Goal: Task Accomplishment & Management: Manage account settings

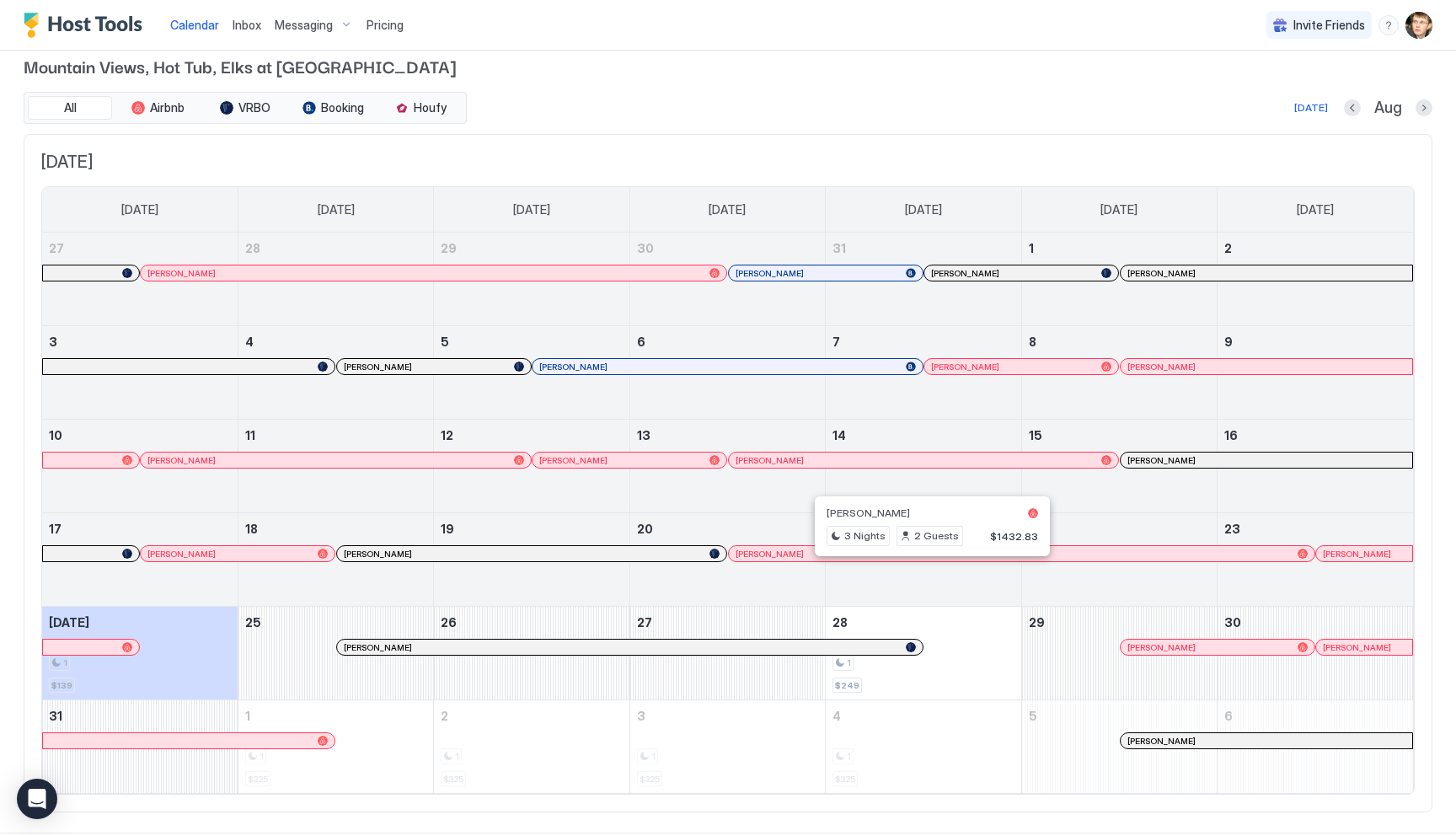
scroll to position [45, 0]
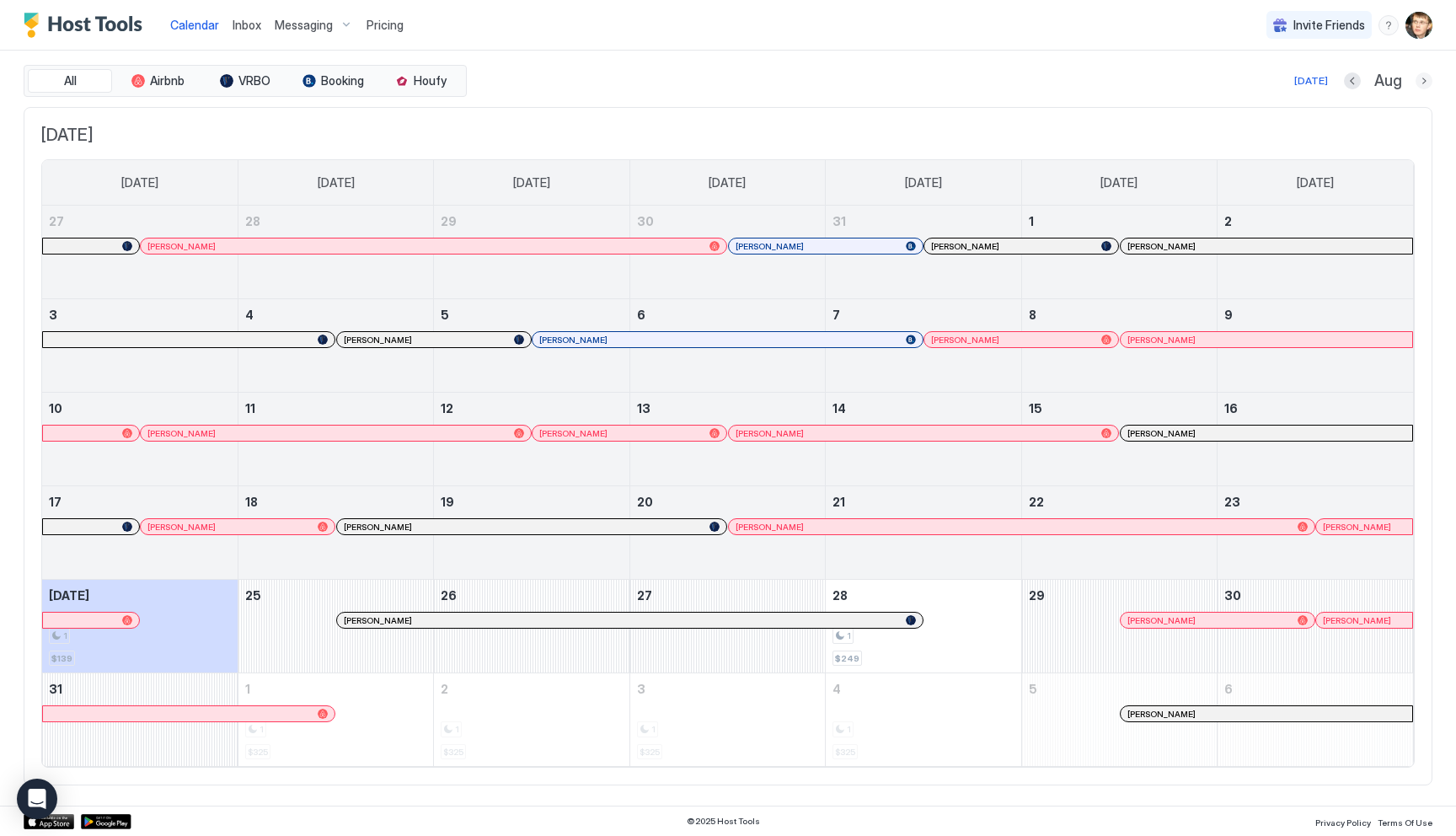
click at [1421, 85] on button "Next month" at bounding box center [1424, 81] width 17 height 17
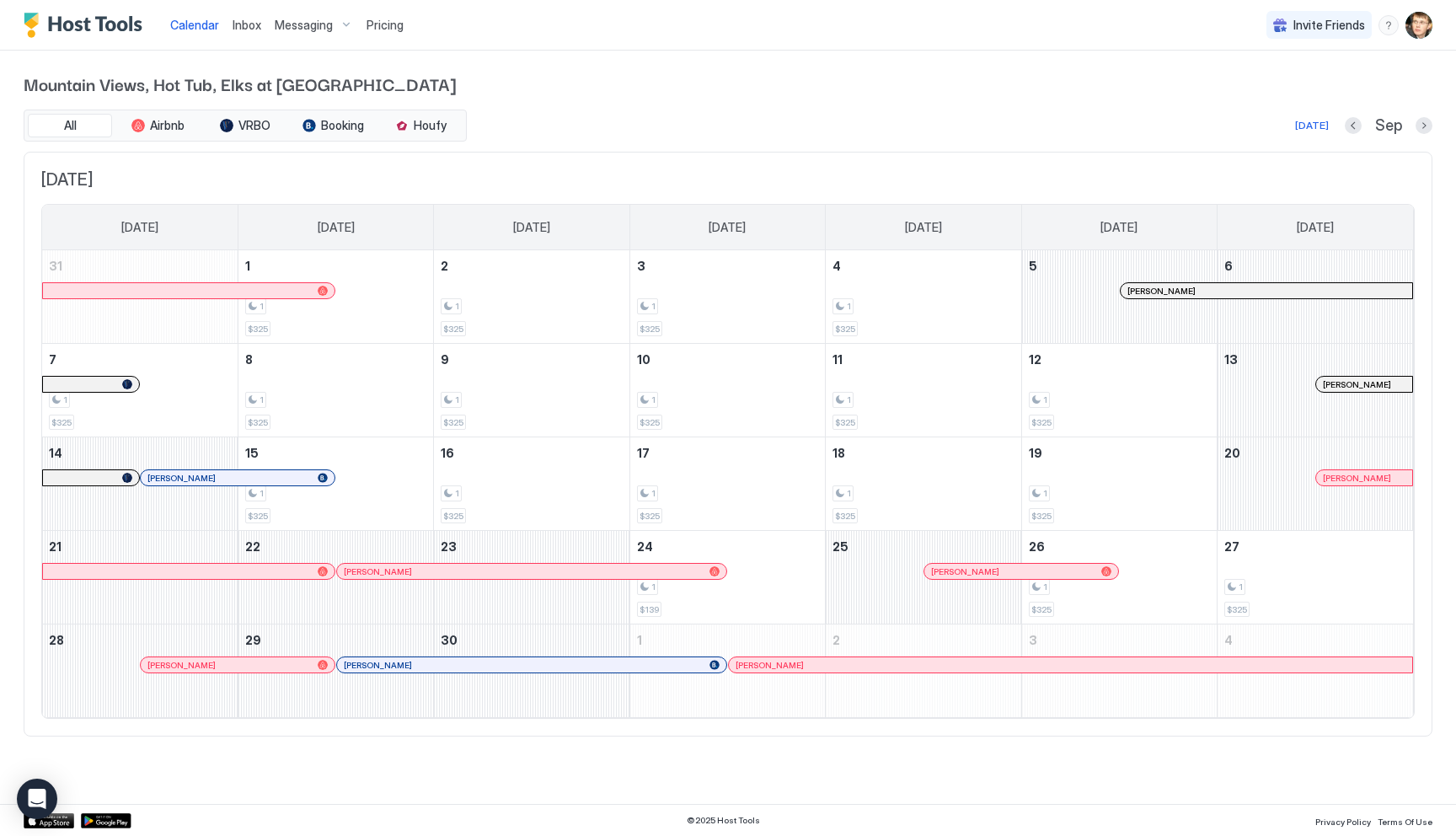
click at [386, 23] on span "Pricing" at bounding box center [385, 25] width 37 height 15
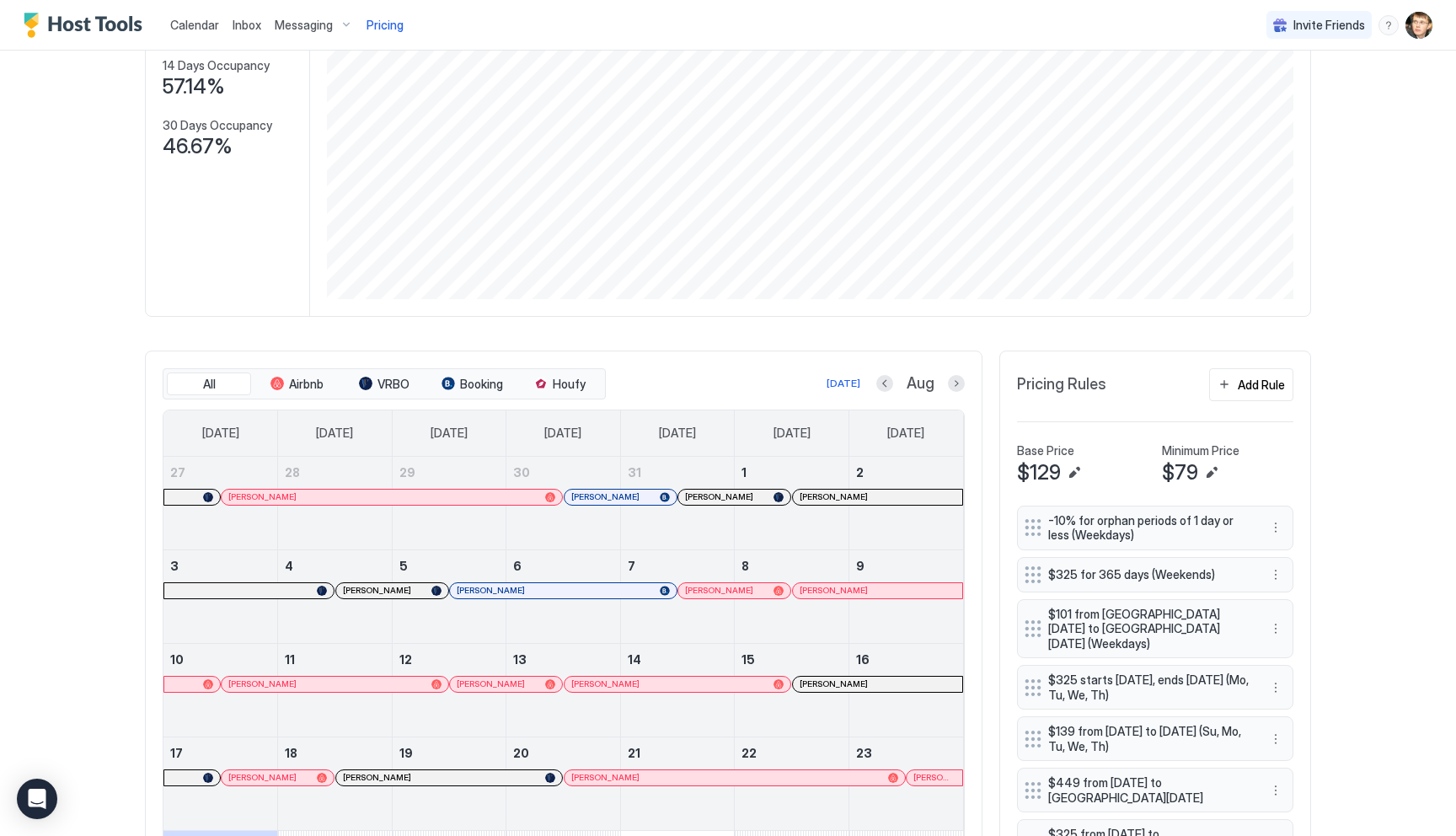
scroll to position [849, 0]
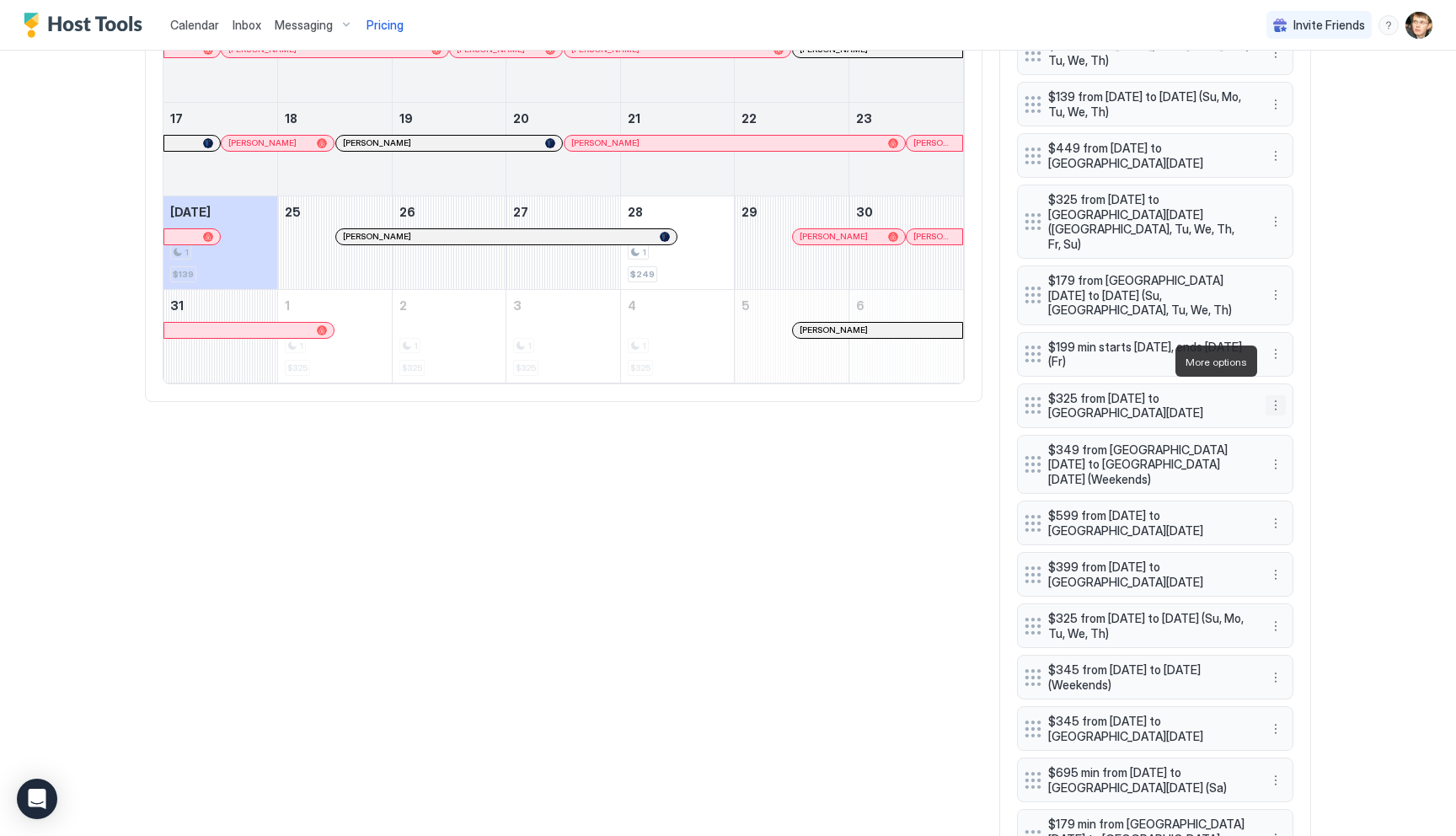
click at [1272, 395] on button "More options" at bounding box center [1276, 405] width 21 height 21
click at [1294, 433] on span "Delete" at bounding box center [1307, 438] width 31 height 12
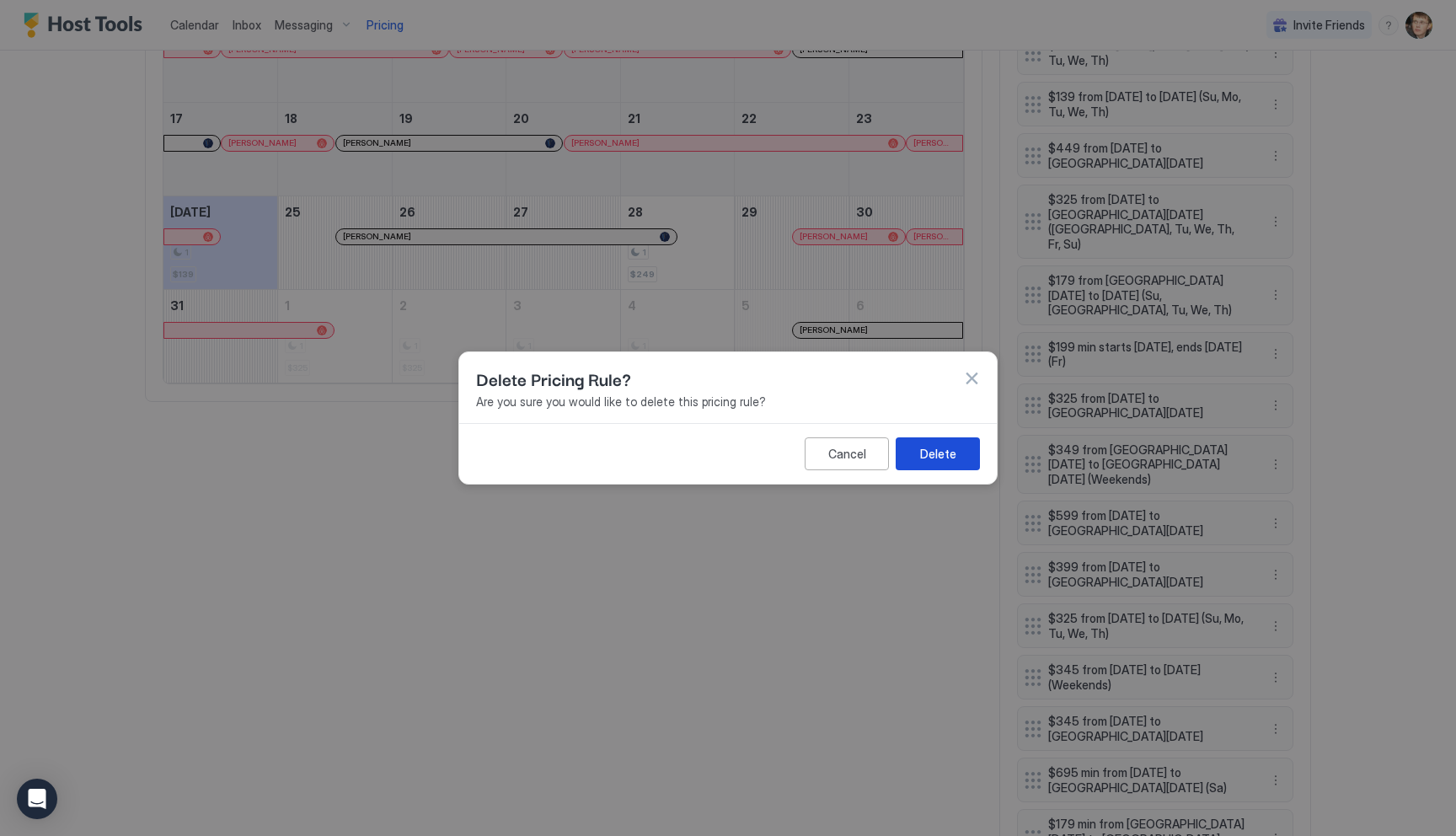
click at [957, 457] on button "Delete" at bounding box center [938, 453] width 84 height 33
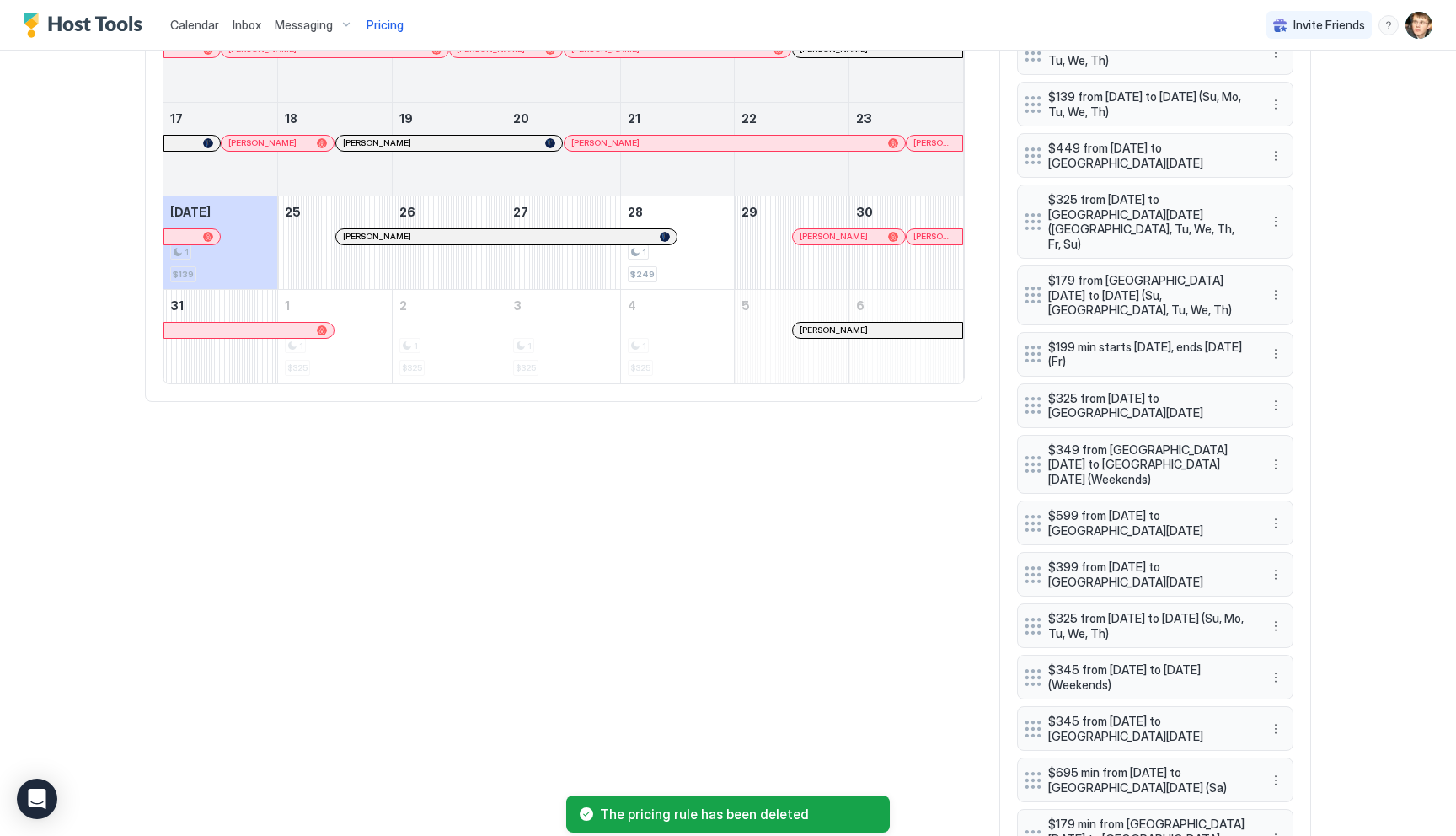
scroll to position [821, 0]
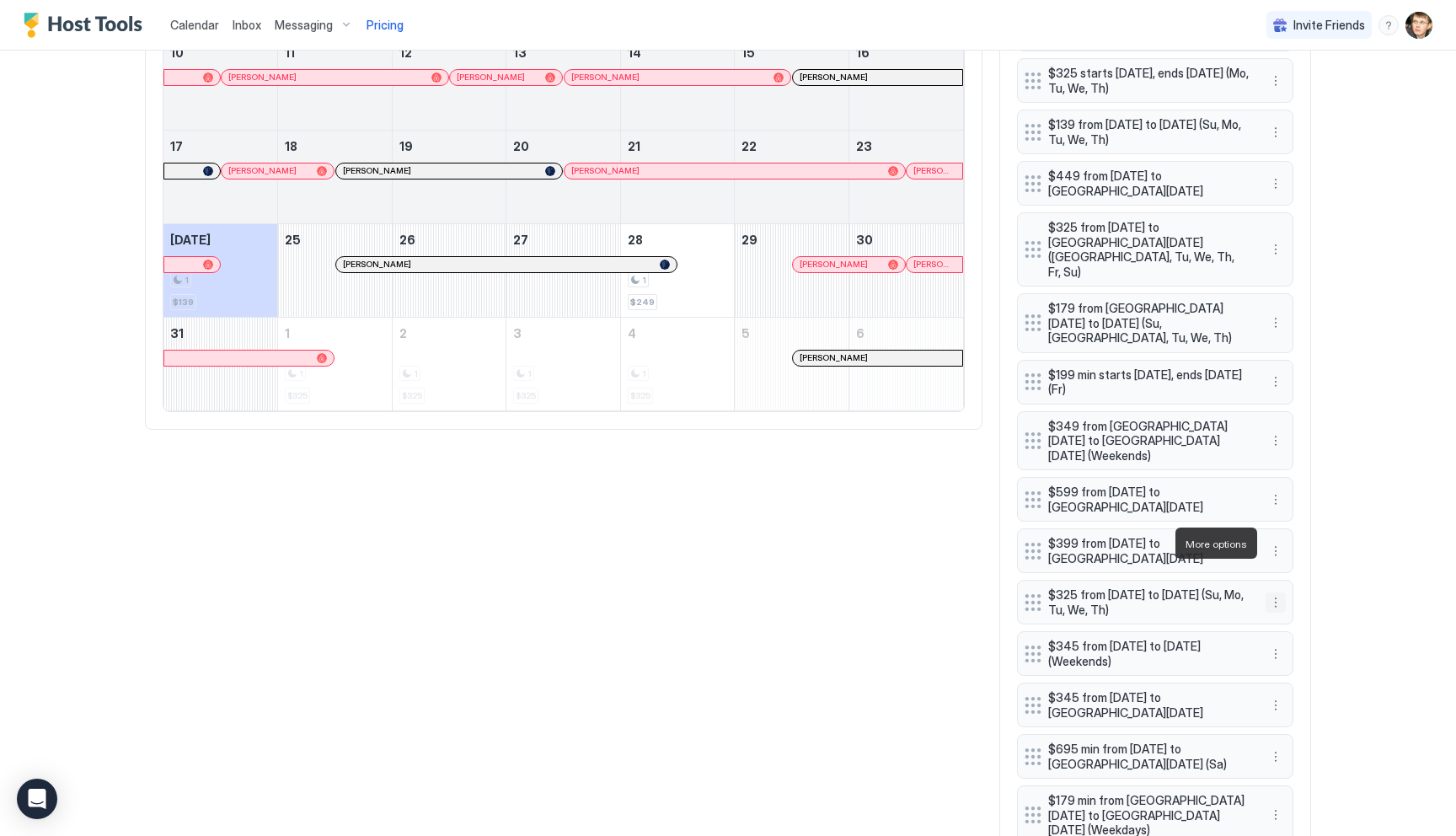
click at [1273, 593] on button "More options" at bounding box center [1276, 603] width 21 height 21
click at [1291, 554] on div "Edit" at bounding box center [1298, 566] width 63 height 27
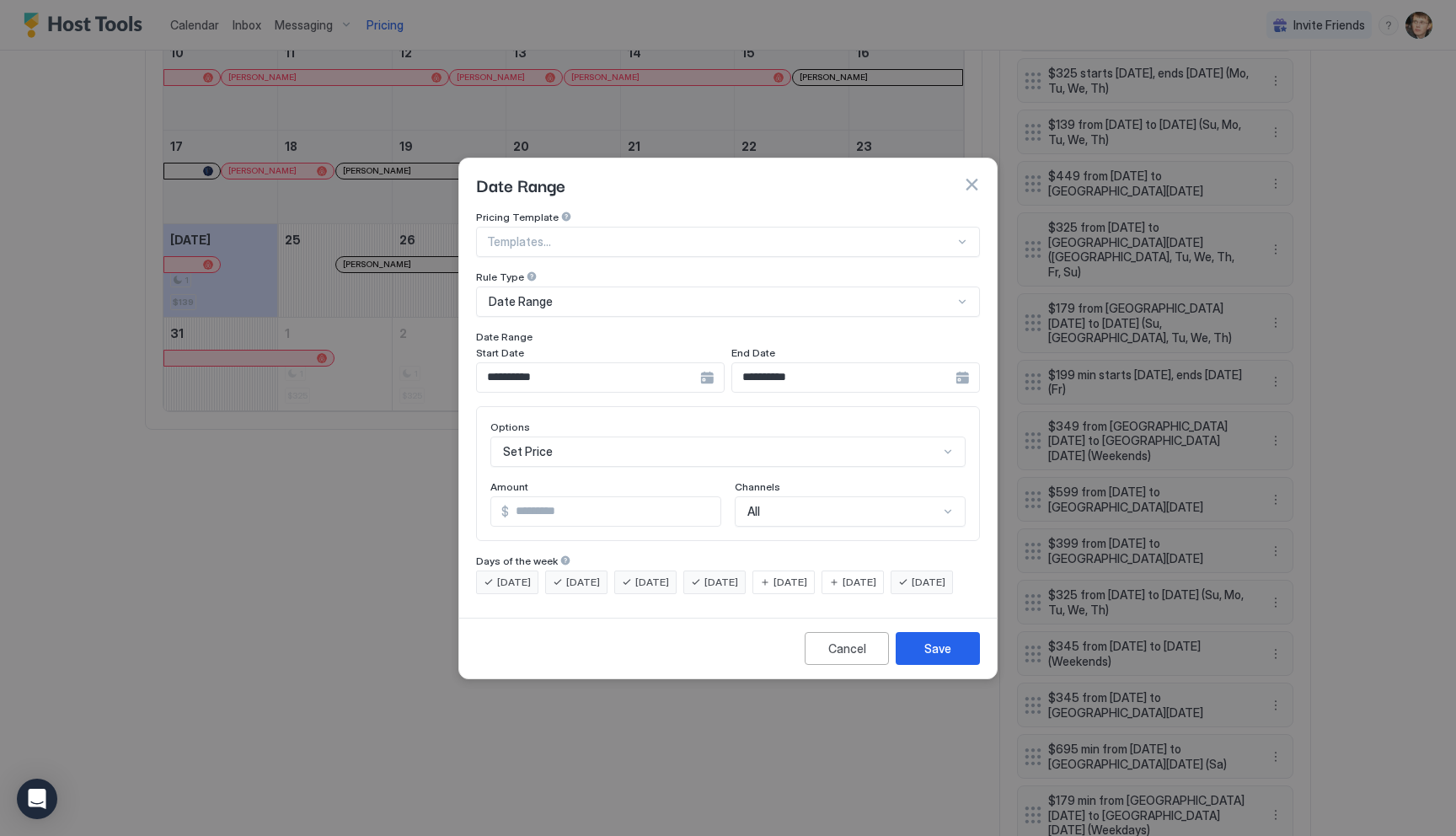
click at [595, 497] on input "***" at bounding box center [615, 511] width 212 height 29
type input "*"
type input "***"
click at [955, 665] on button "Save" at bounding box center [938, 648] width 84 height 33
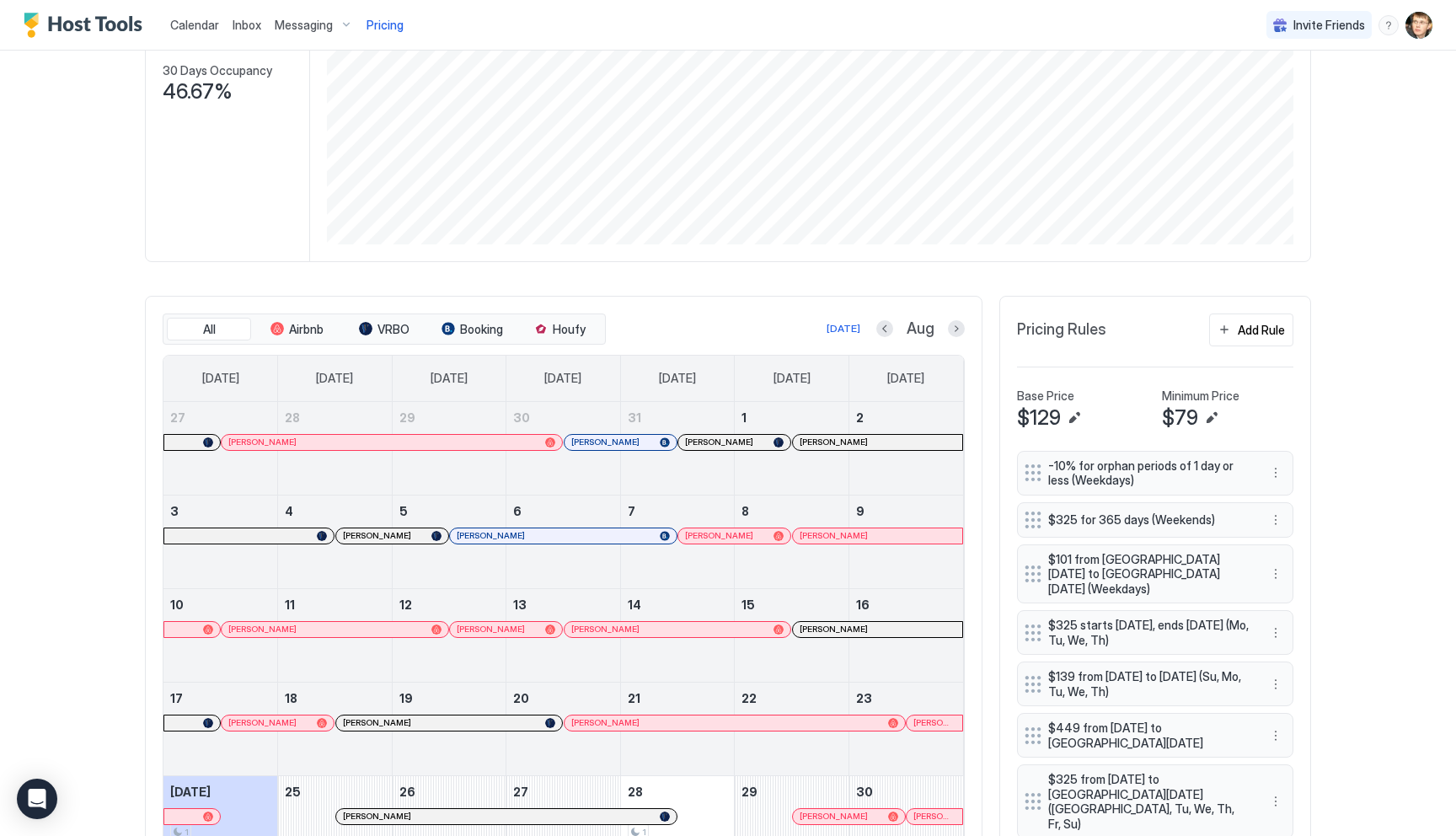
scroll to position [257, 0]
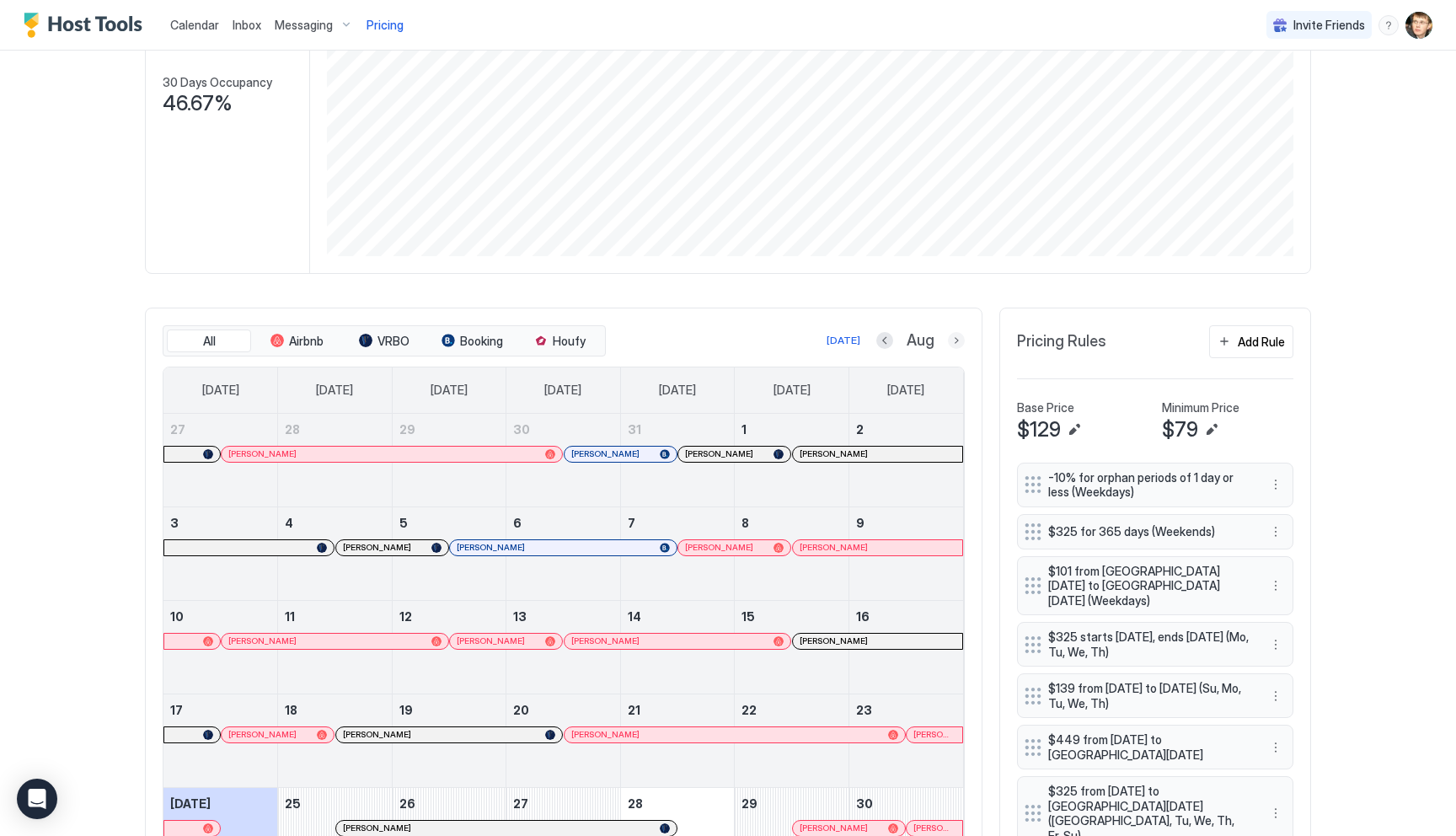
click at [958, 345] on button "Next month" at bounding box center [956, 341] width 17 height 17
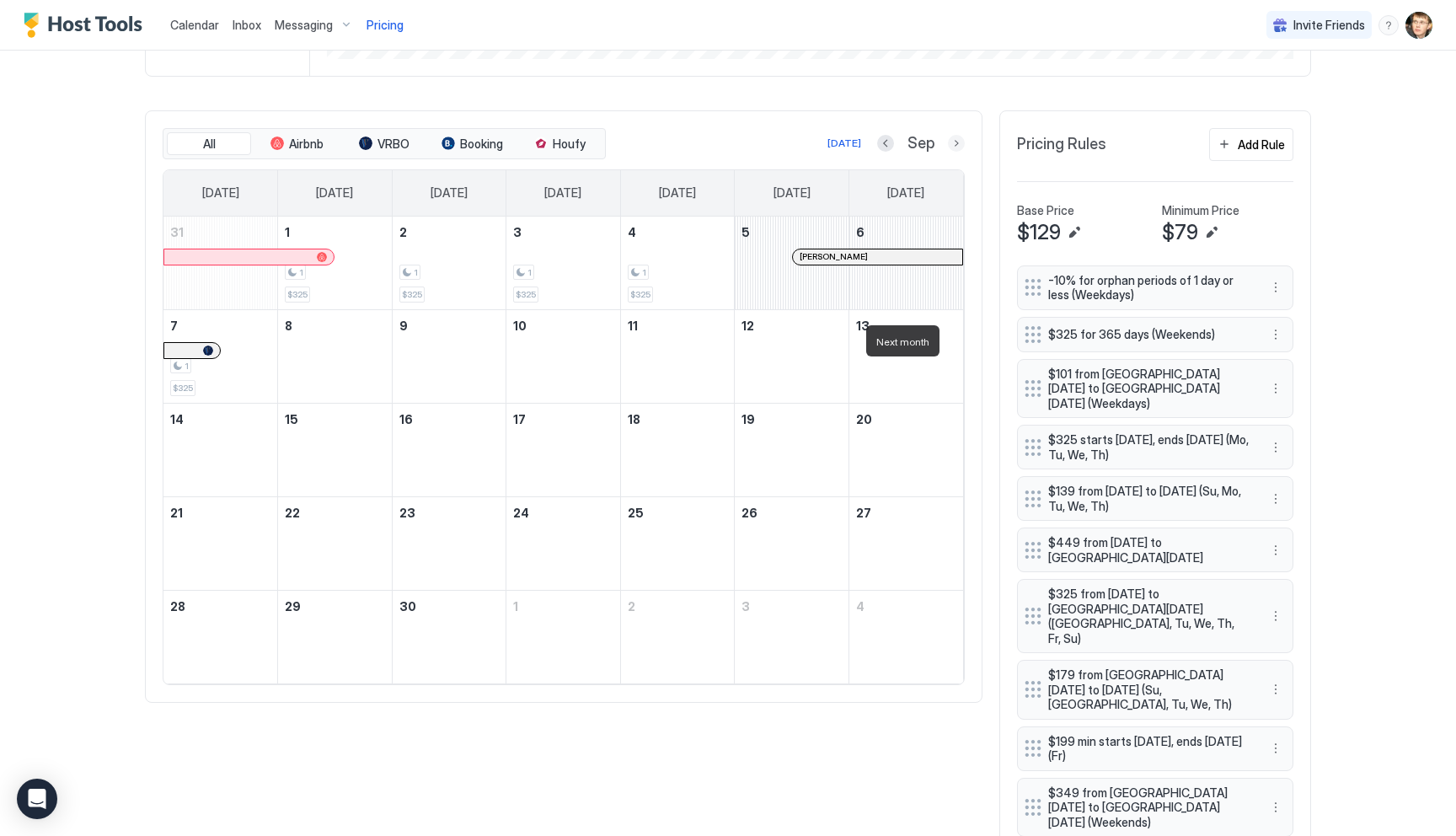
scroll to position [492, 0]
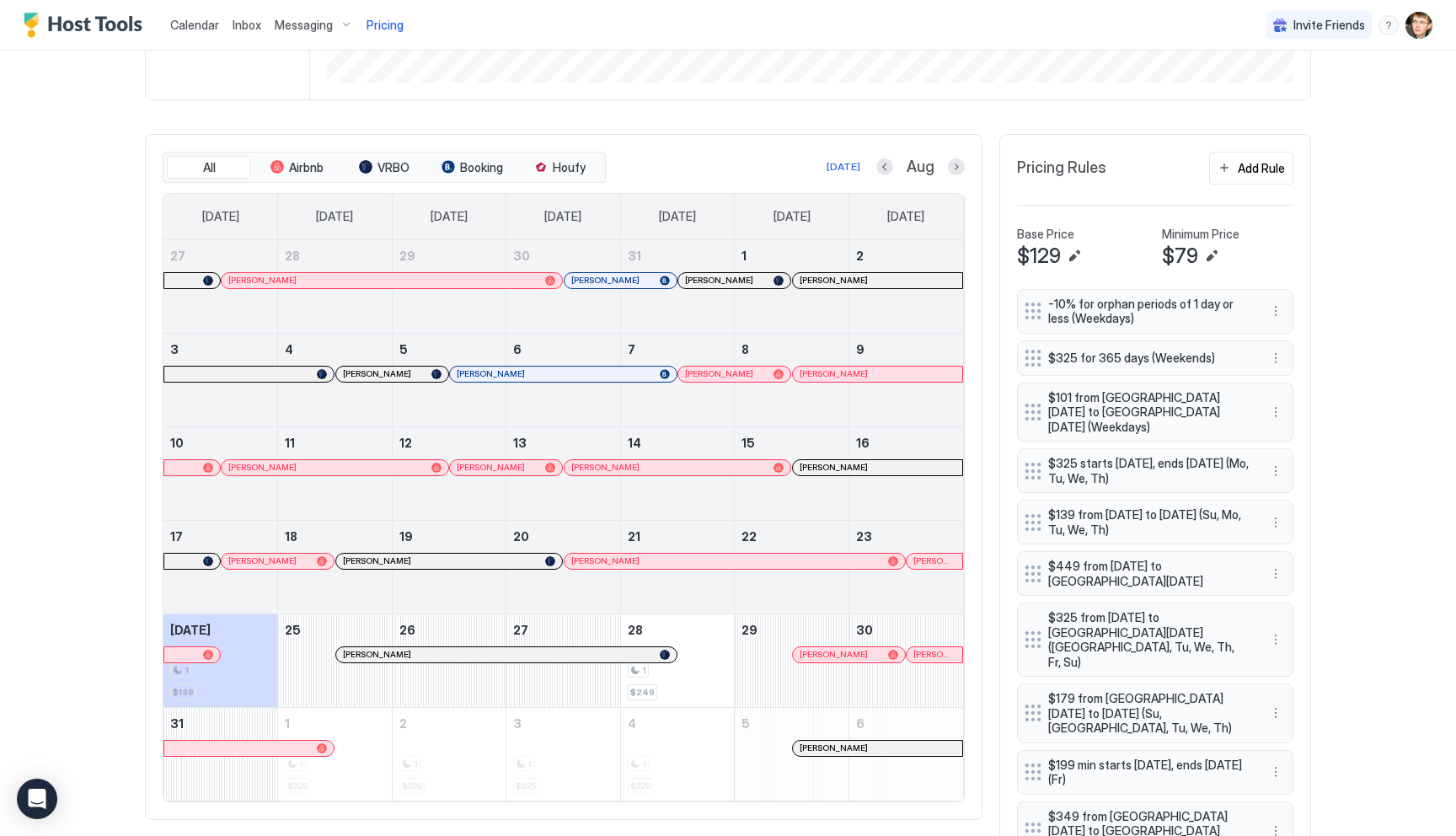
scroll to position [417, 0]
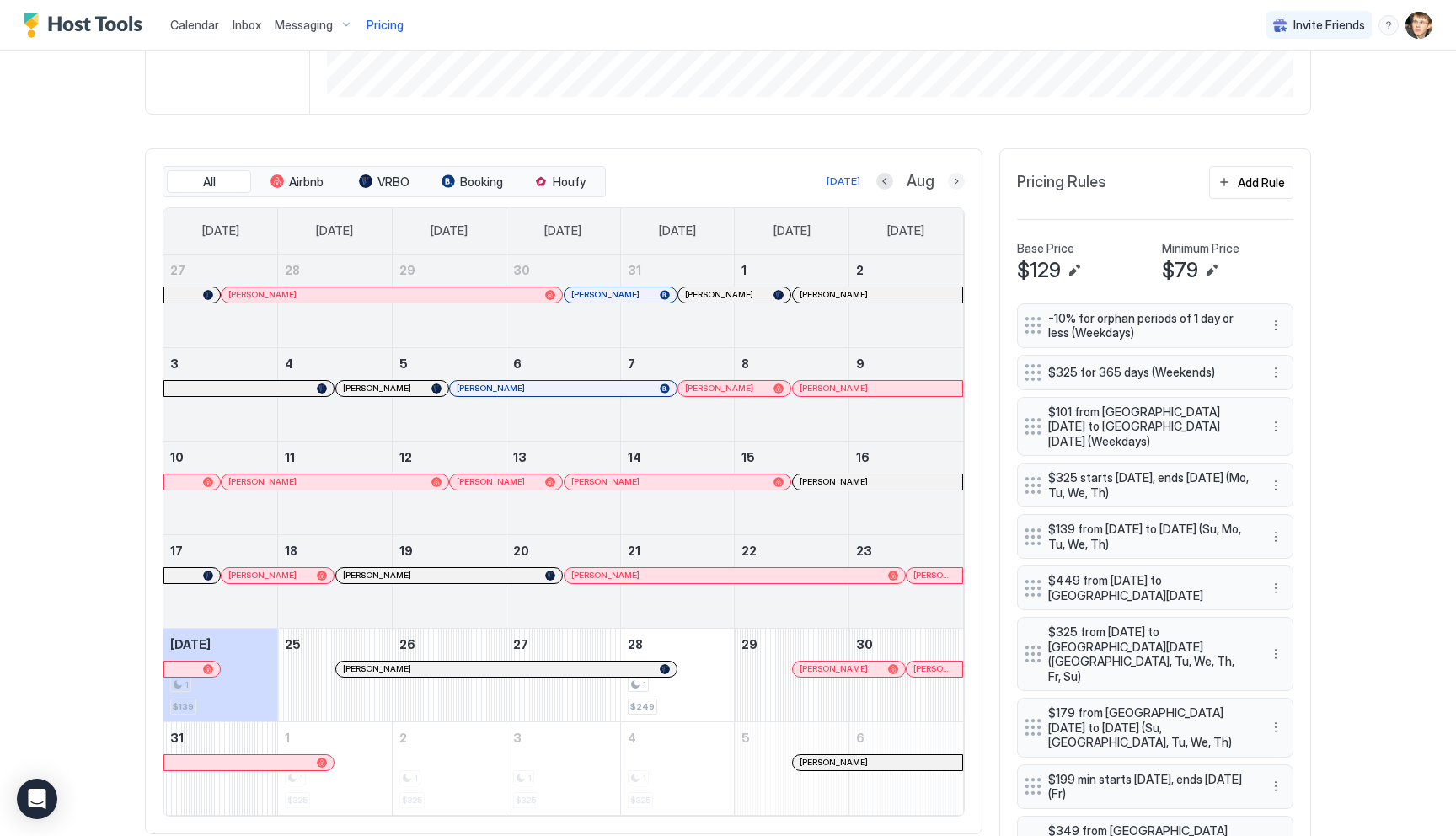
click at [957, 186] on button "Next month" at bounding box center [956, 181] width 17 height 17
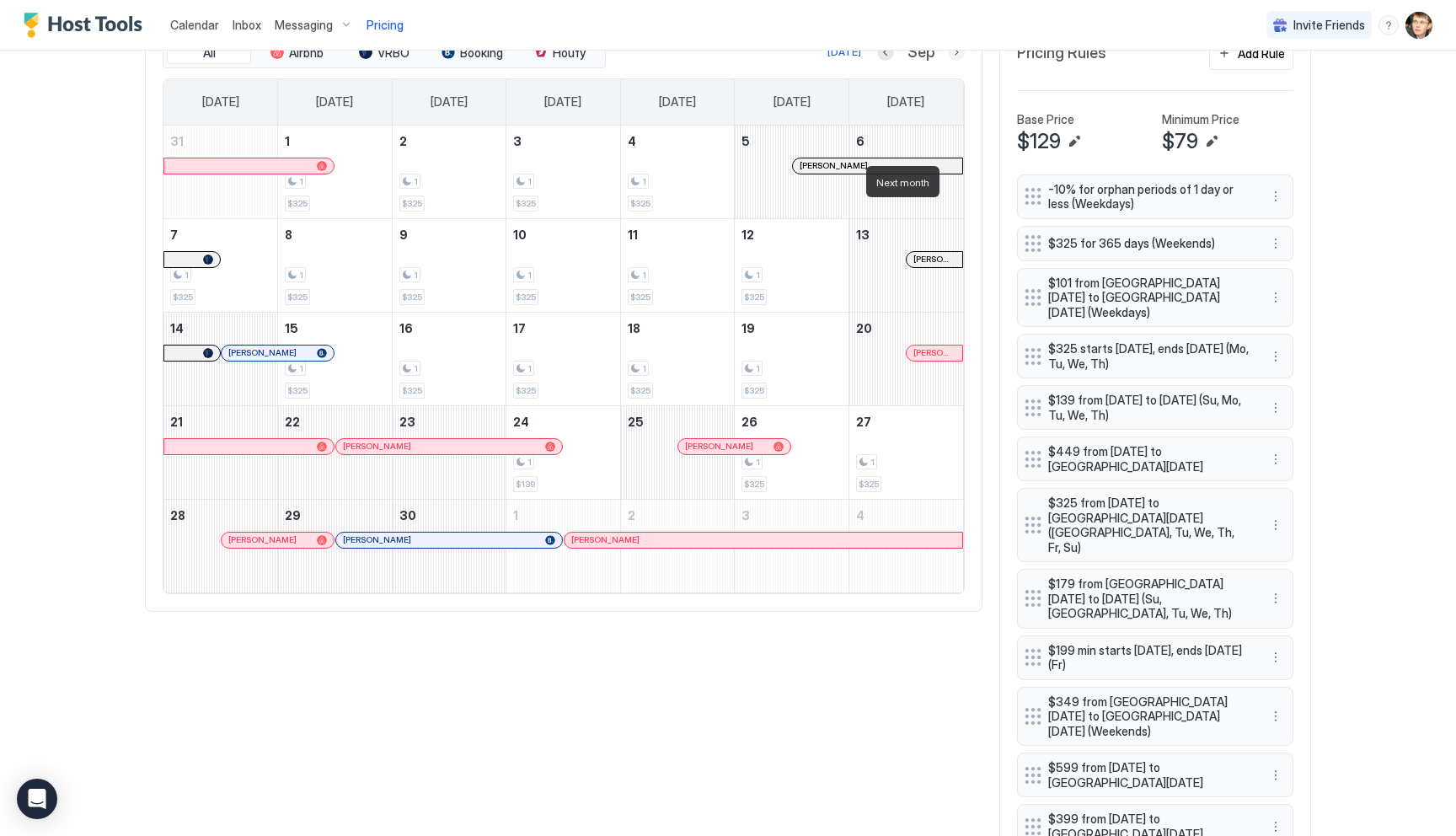
scroll to position [610, 0]
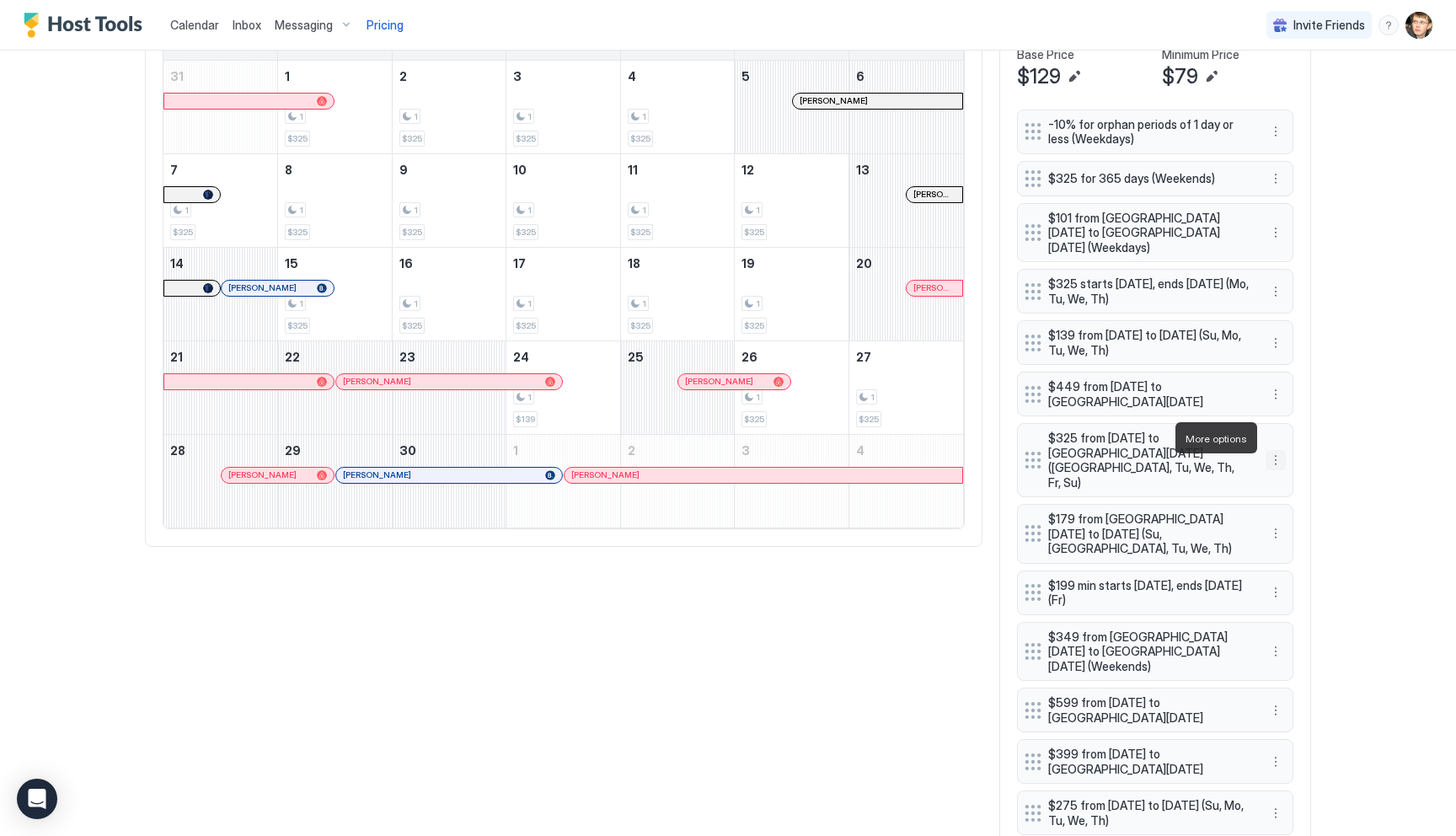
click at [1274, 450] on button "More options" at bounding box center [1276, 461] width 21 height 21
click at [1287, 451] on div "Edit" at bounding box center [1298, 462] width 63 height 27
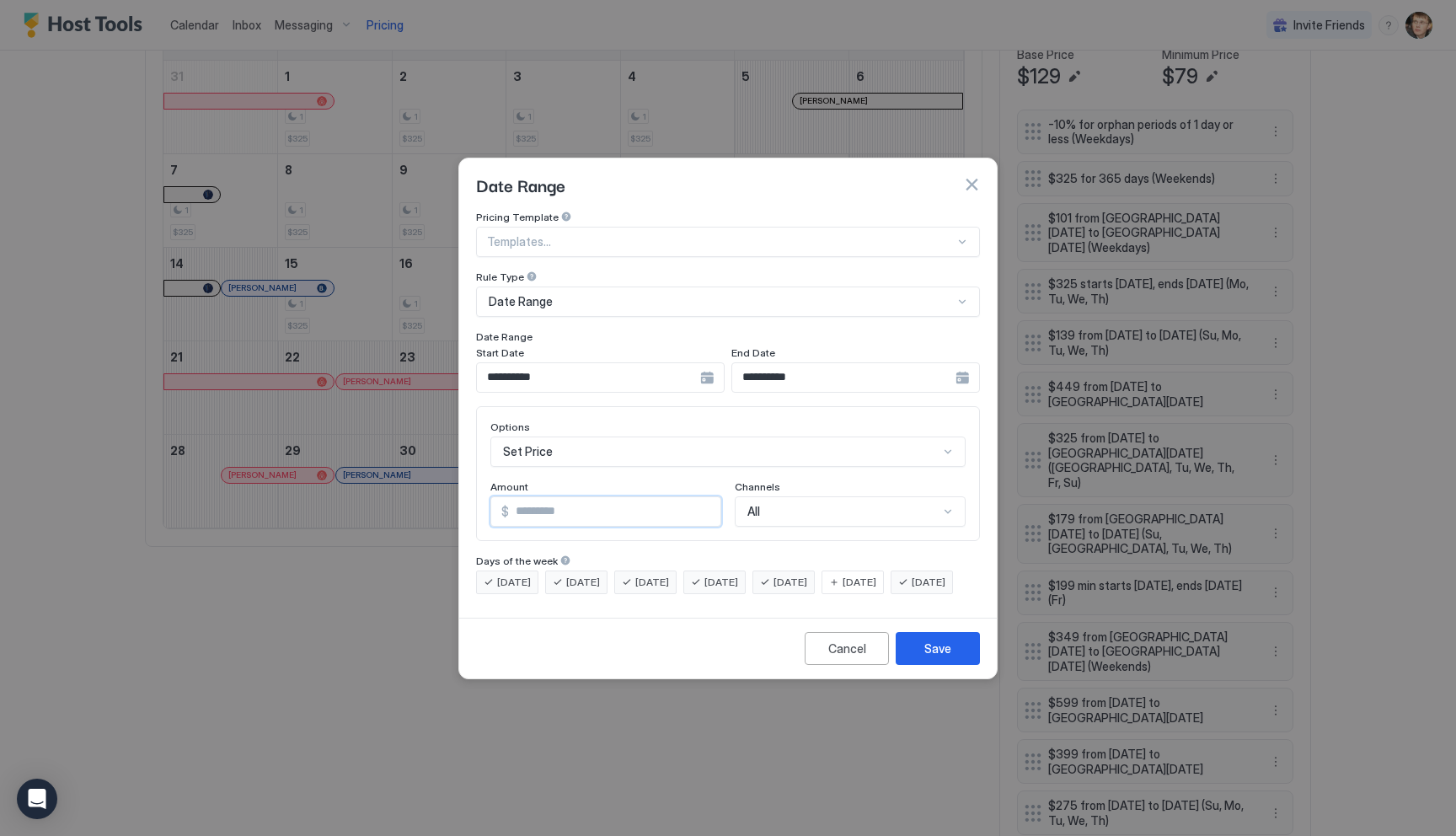
click at [600, 497] on input "***" at bounding box center [615, 511] width 212 height 29
type input "*"
type input "***"
click at [928, 657] on div "Save" at bounding box center [937, 648] width 27 height 18
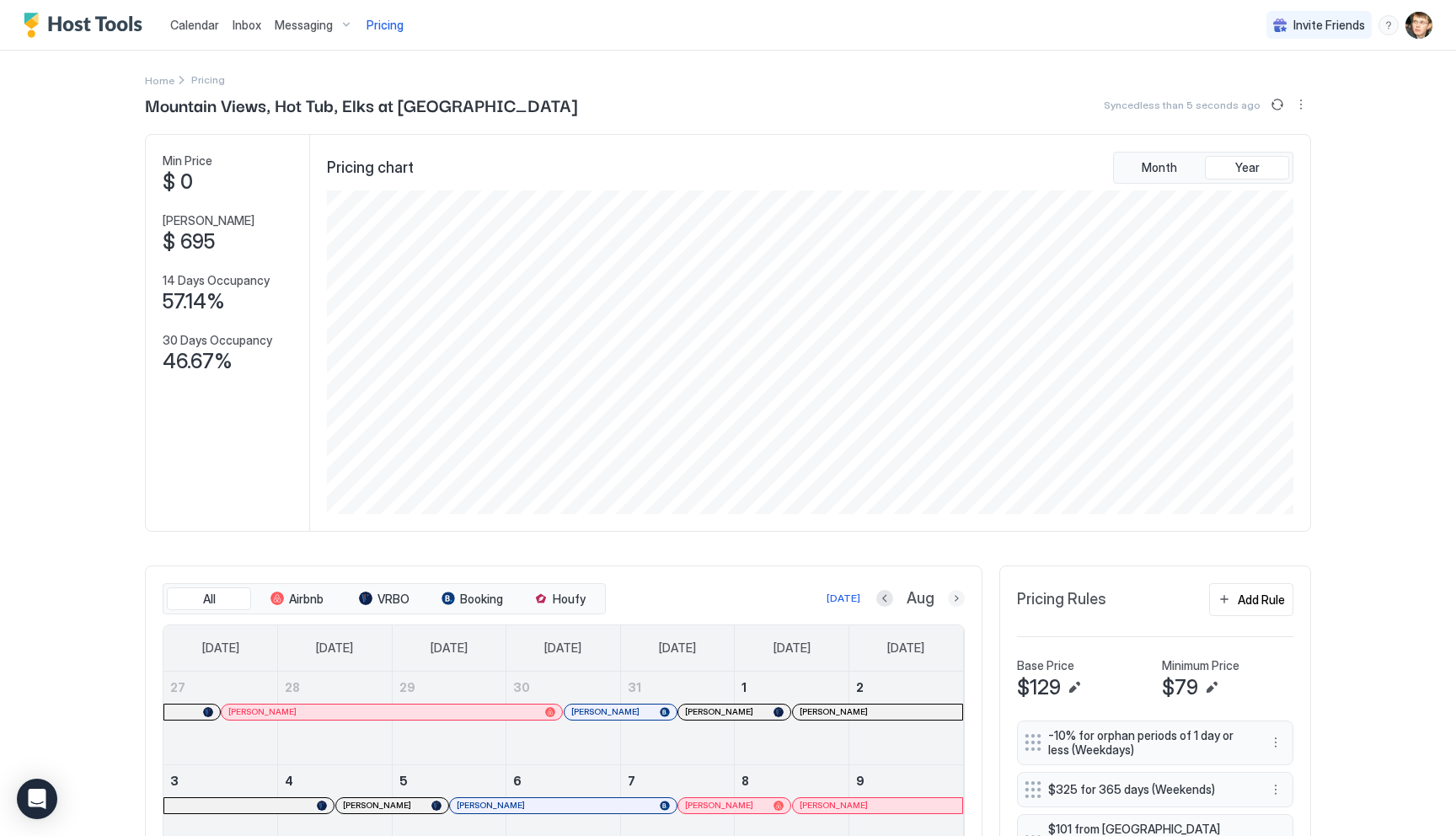
click at [959, 599] on button "Next month" at bounding box center [956, 598] width 17 height 17
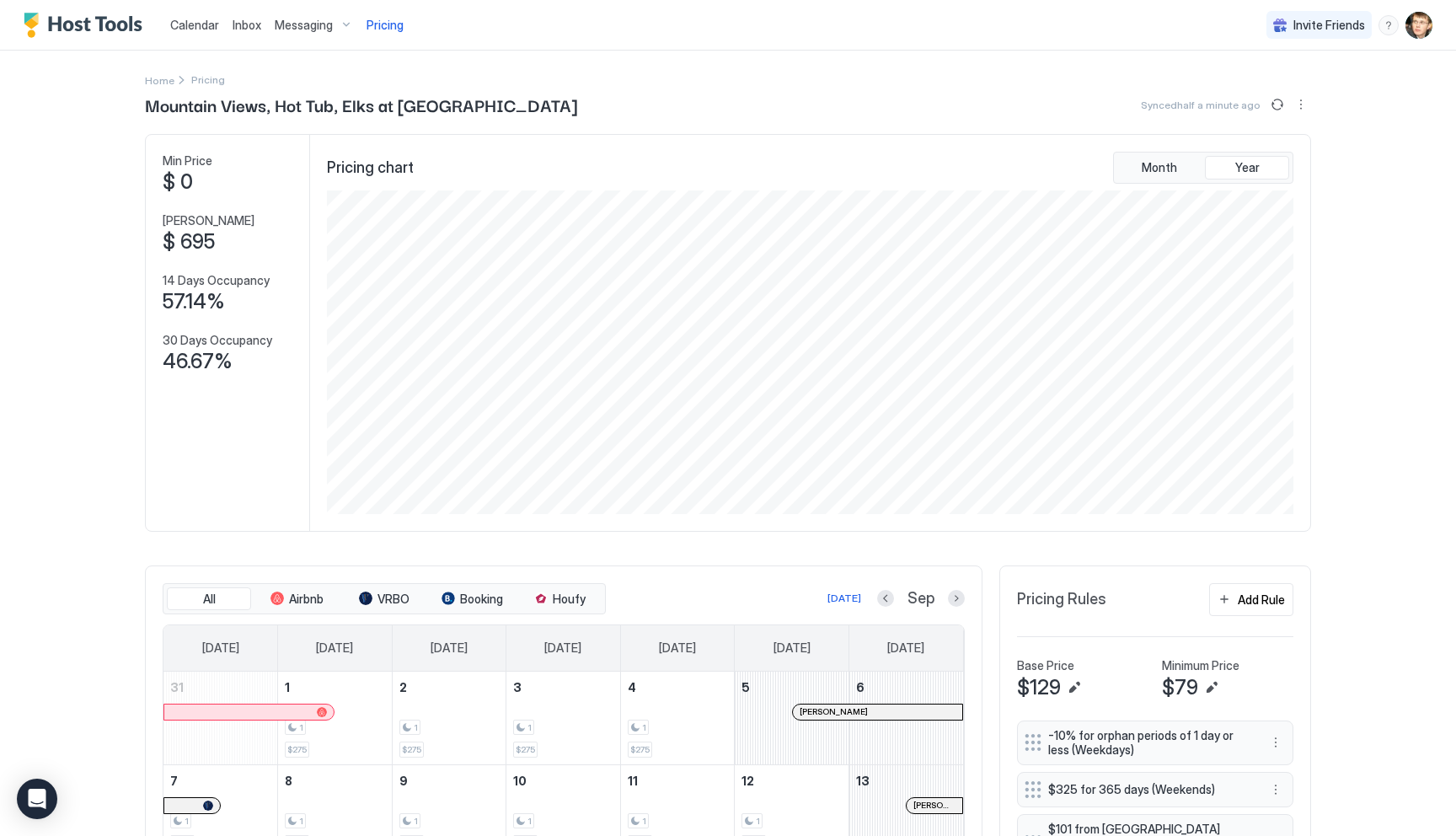
click at [347, 29] on div "Messaging" at bounding box center [314, 25] width 92 height 29
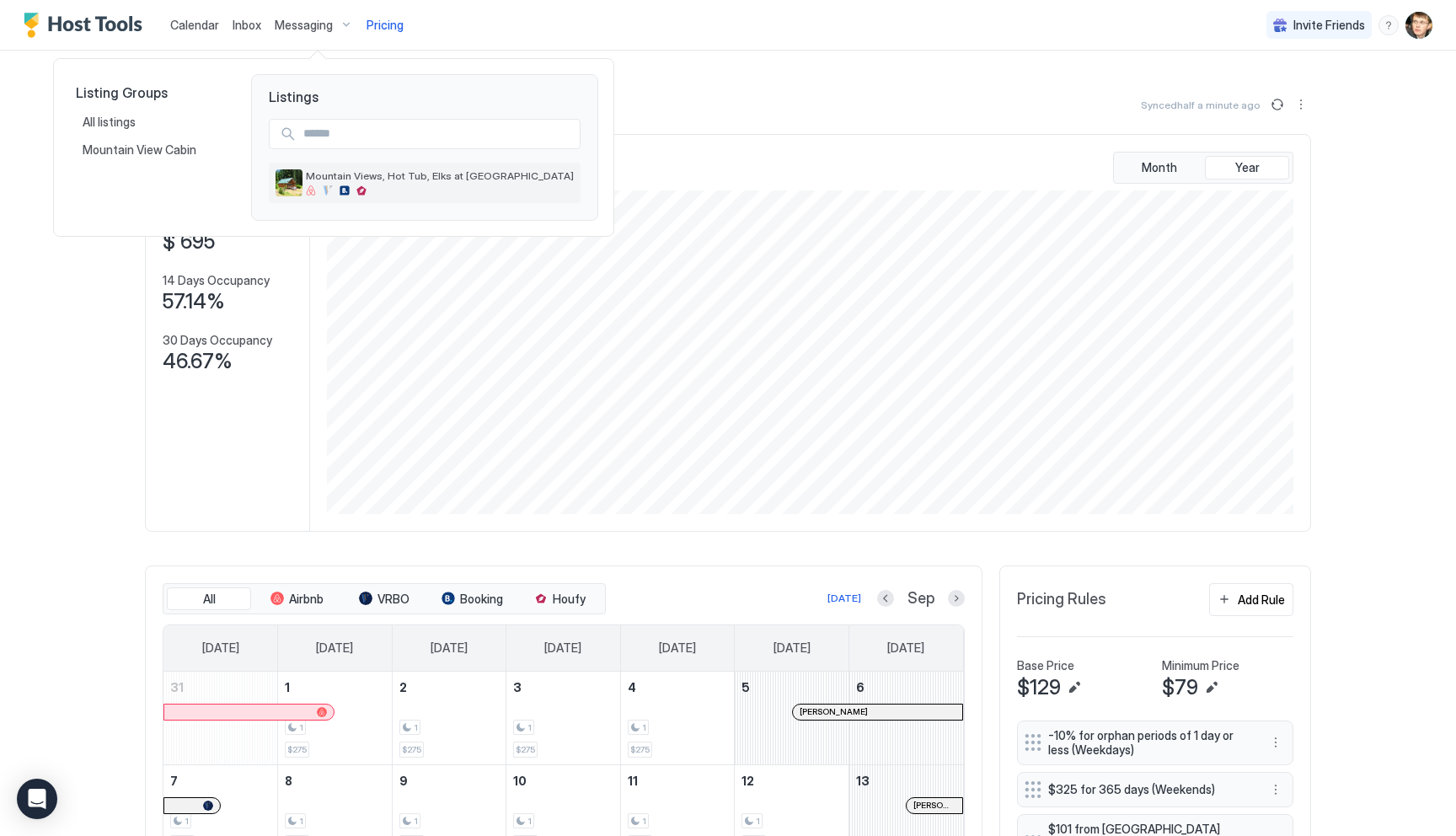
click at [350, 181] on span "Mountain Views, Hot Tub, Elks at [GEOGRAPHIC_DATA]" at bounding box center [440, 175] width 268 height 12
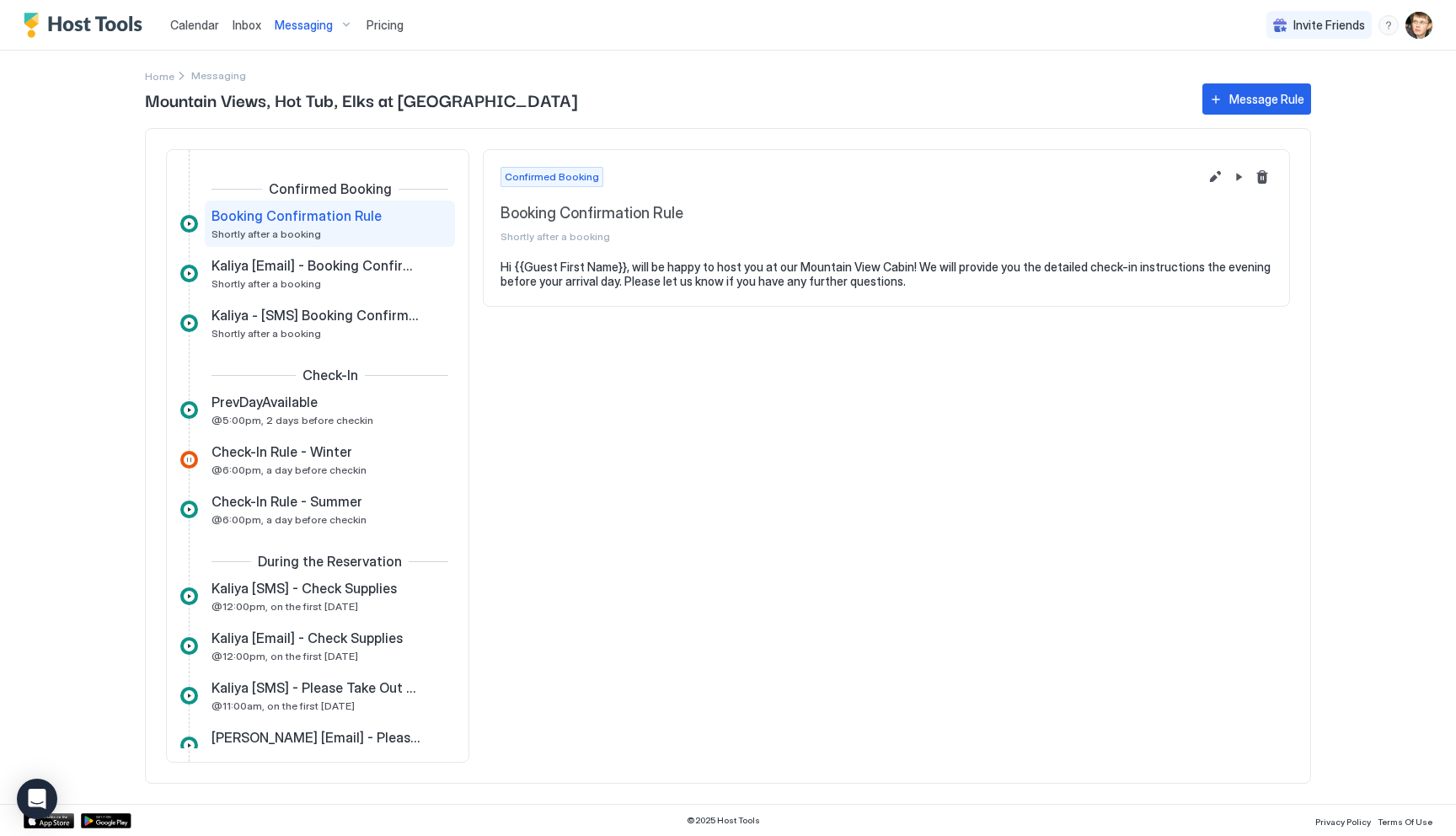
click at [1415, 29] on img "User profile" at bounding box center [1419, 25] width 27 height 27
click at [1346, 87] on div "Settings" at bounding box center [1324, 94] width 214 height 29
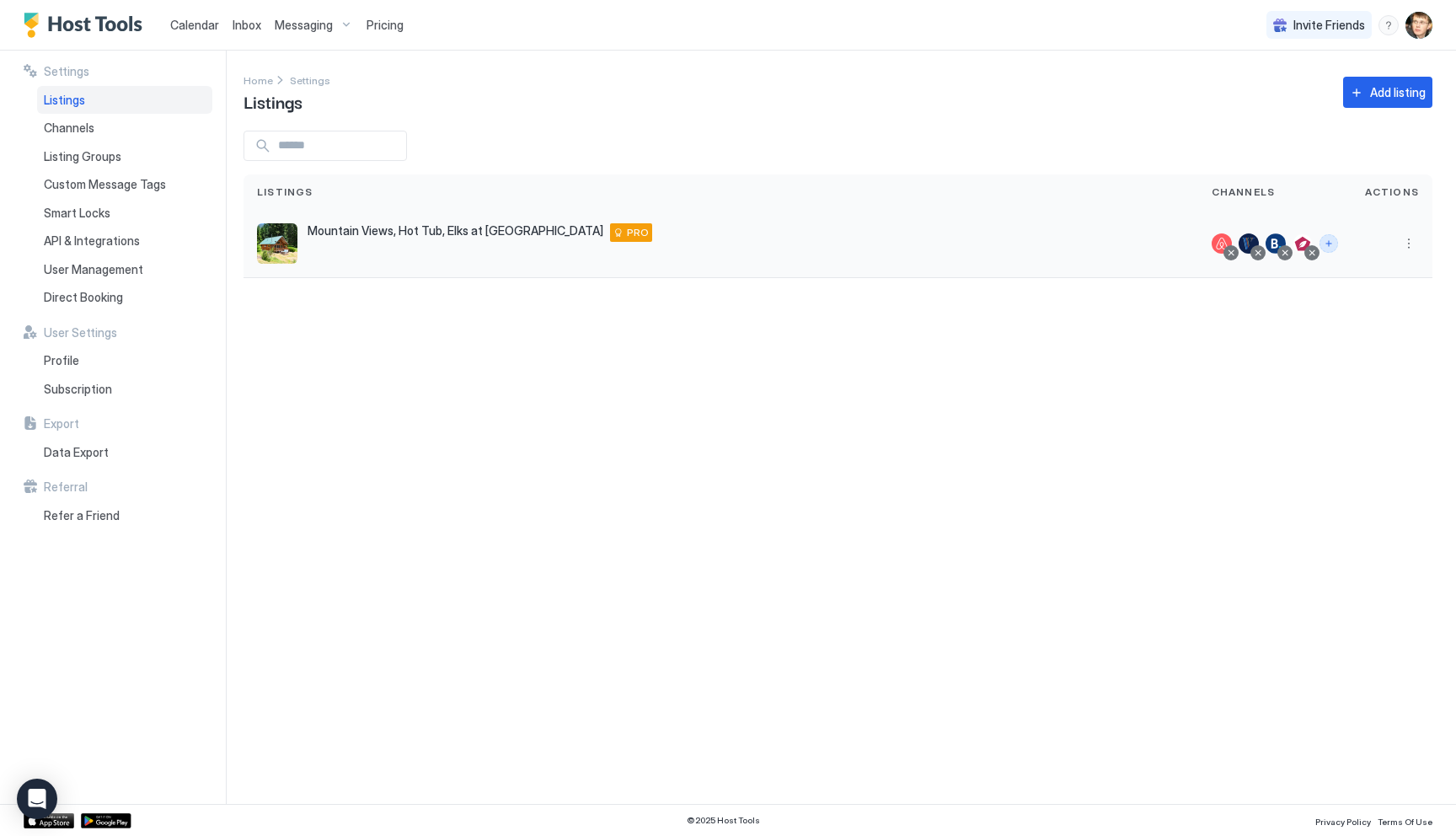
click at [1333, 247] on button "Connect channels" at bounding box center [1329, 243] width 19 height 19
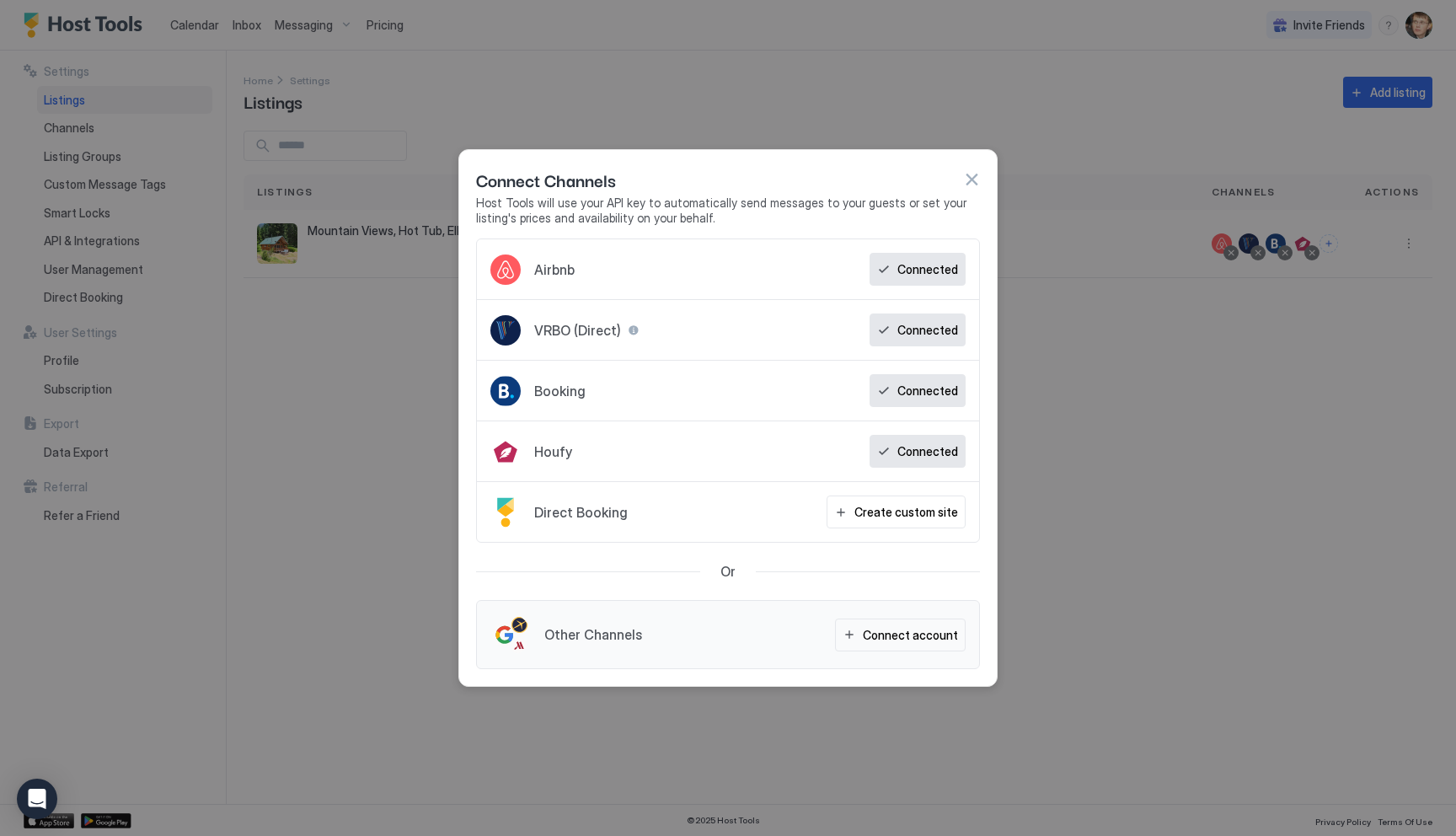
click at [723, 636] on div "Other Channels Connect account" at bounding box center [728, 635] width 504 height 69
click at [860, 633] on button "Connect account" at bounding box center [900, 635] width 130 height 33
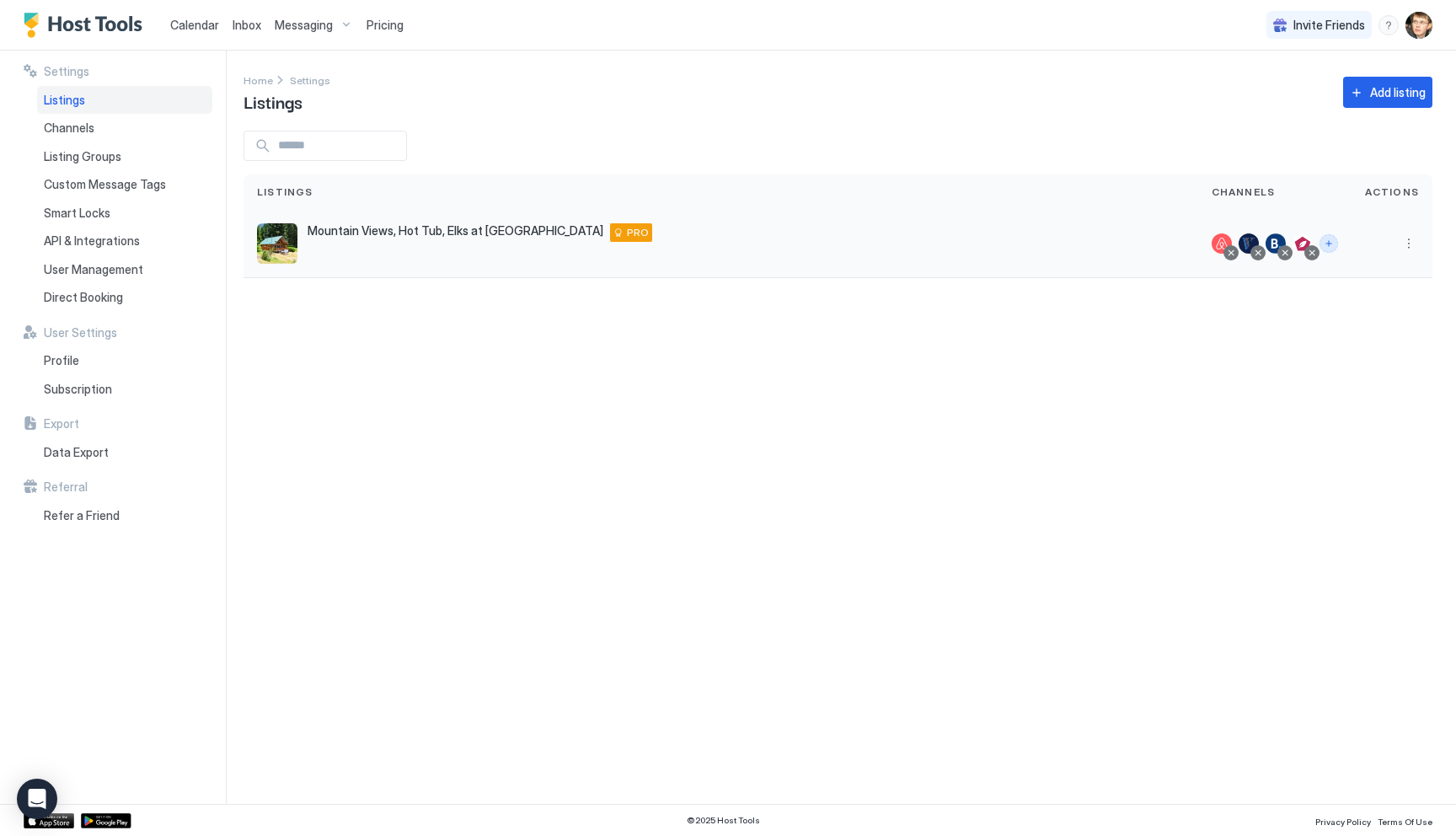
click at [1336, 242] on button "Connect channels" at bounding box center [1329, 243] width 19 height 19
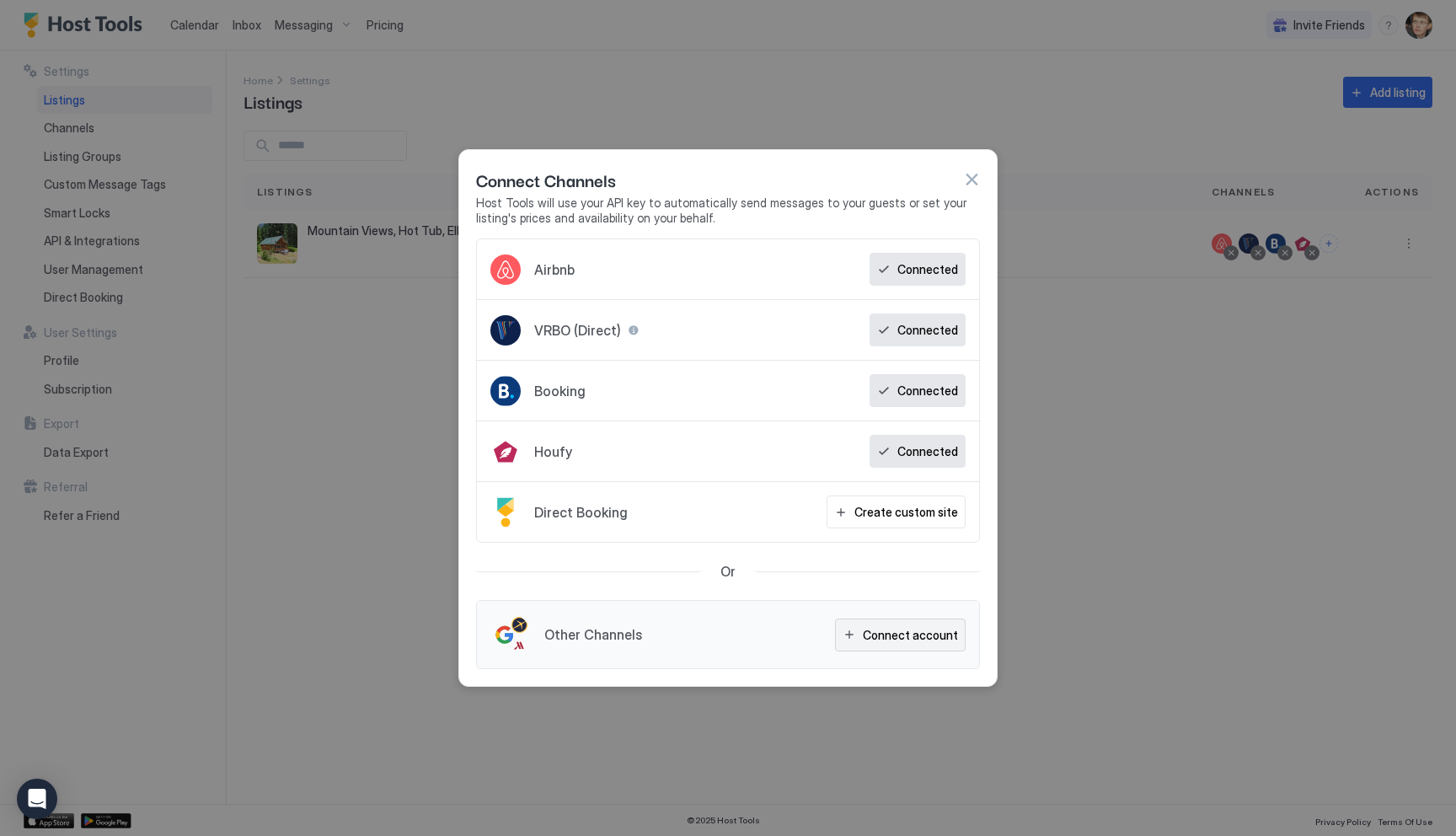
click at [852, 635] on button "Connect account" at bounding box center [900, 635] width 130 height 33
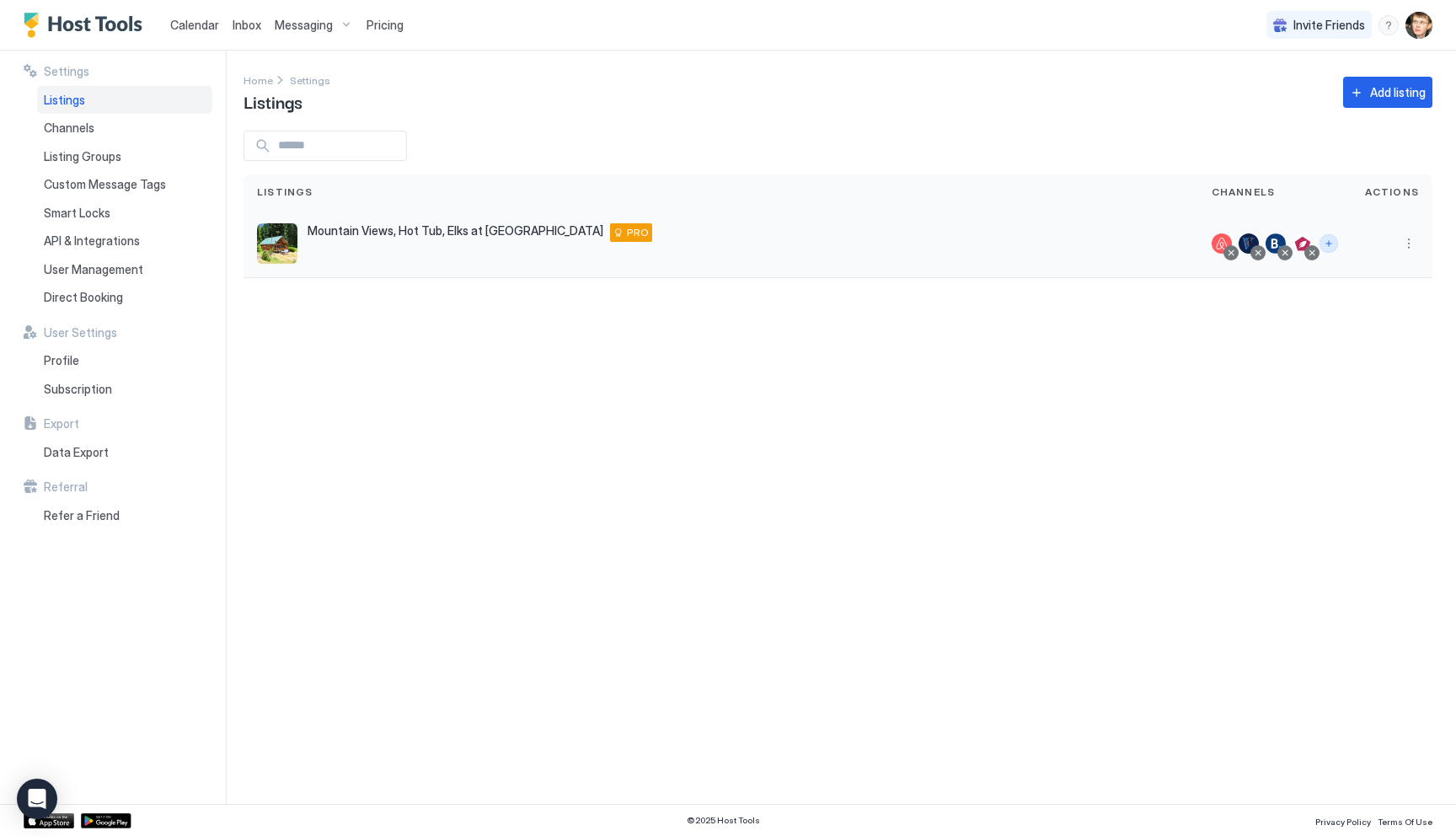
click at [1336, 241] on button "Connect channels" at bounding box center [1329, 243] width 19 height 19
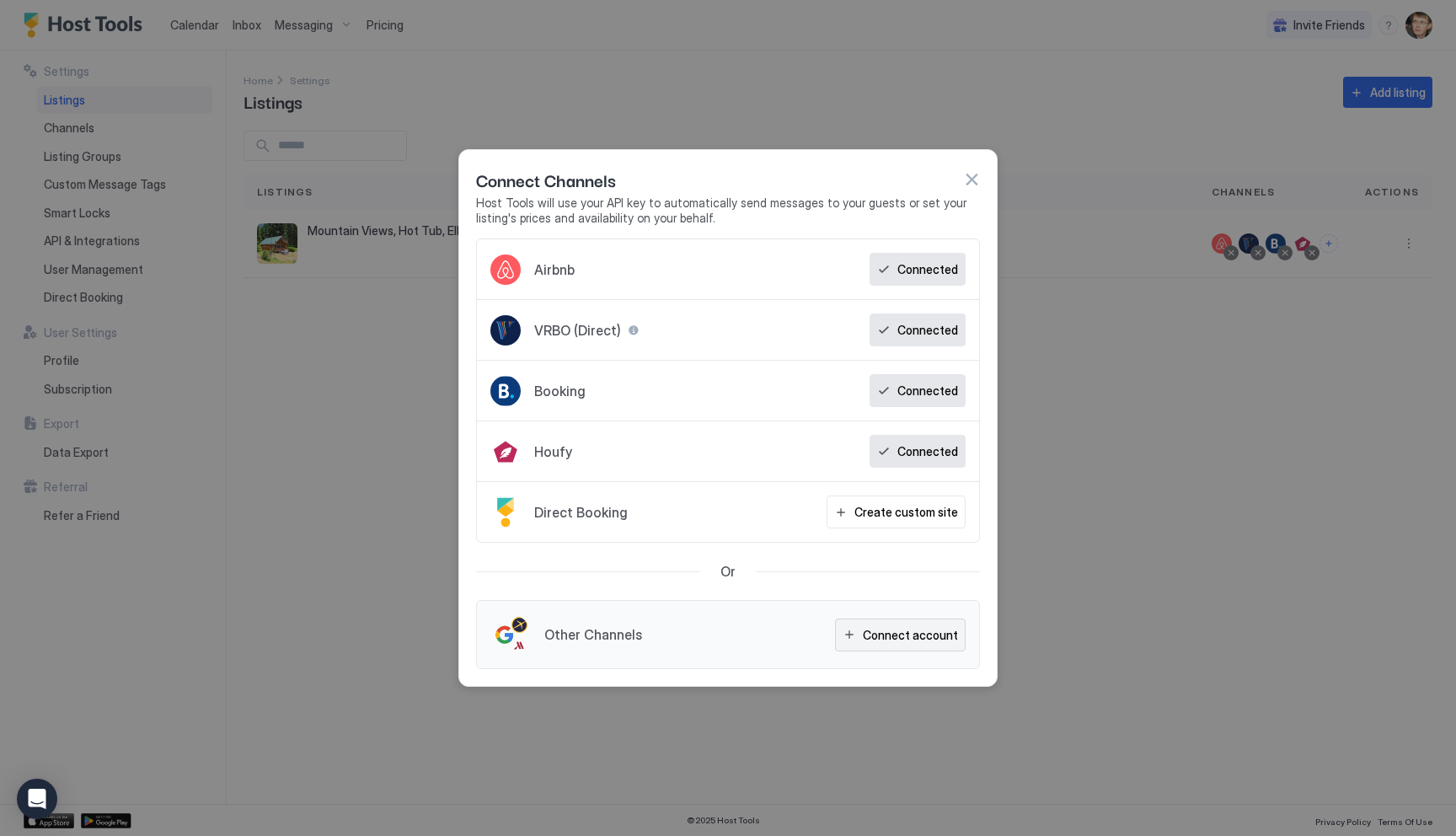
click at [853, 637] on button "Connect account" at bounding box center [900, 635] width 130 height 33
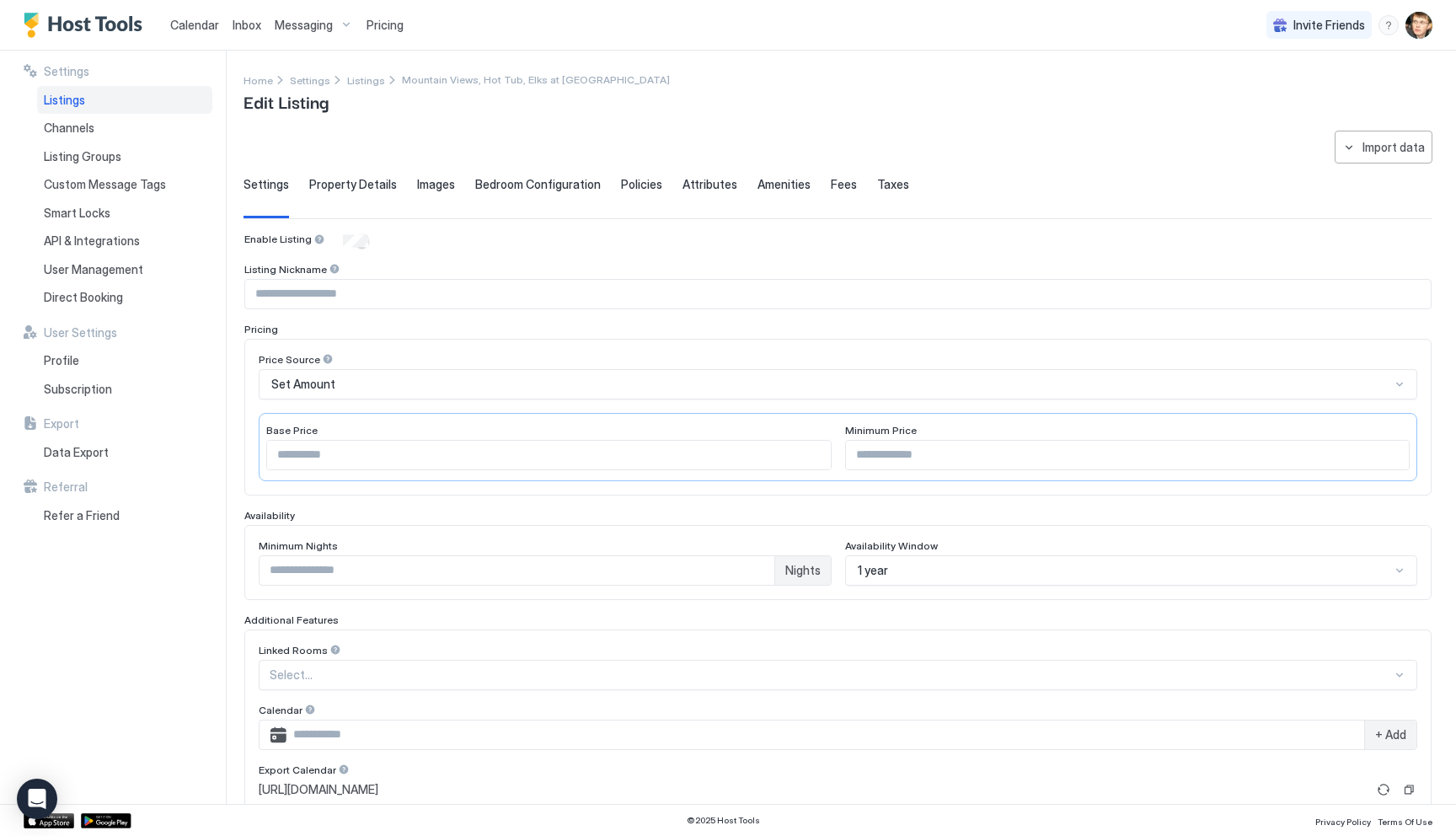
click at [417, 186] on span "Images" at bounding box center [435, 184] width 37 height 15
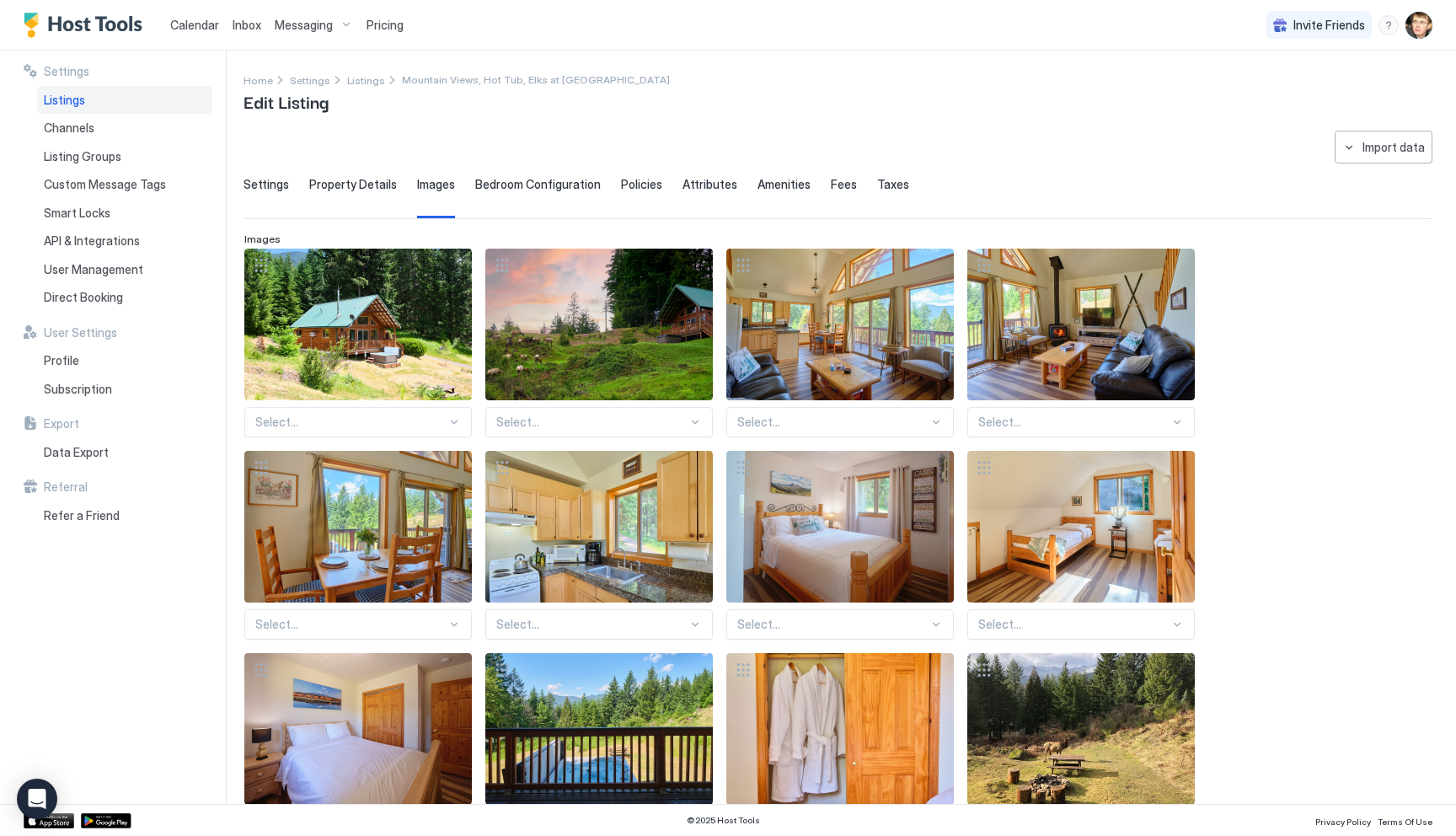
click at [493, 186] on span "Bedroom Configuration" at bounding box center [538, 184] width 125 height 15
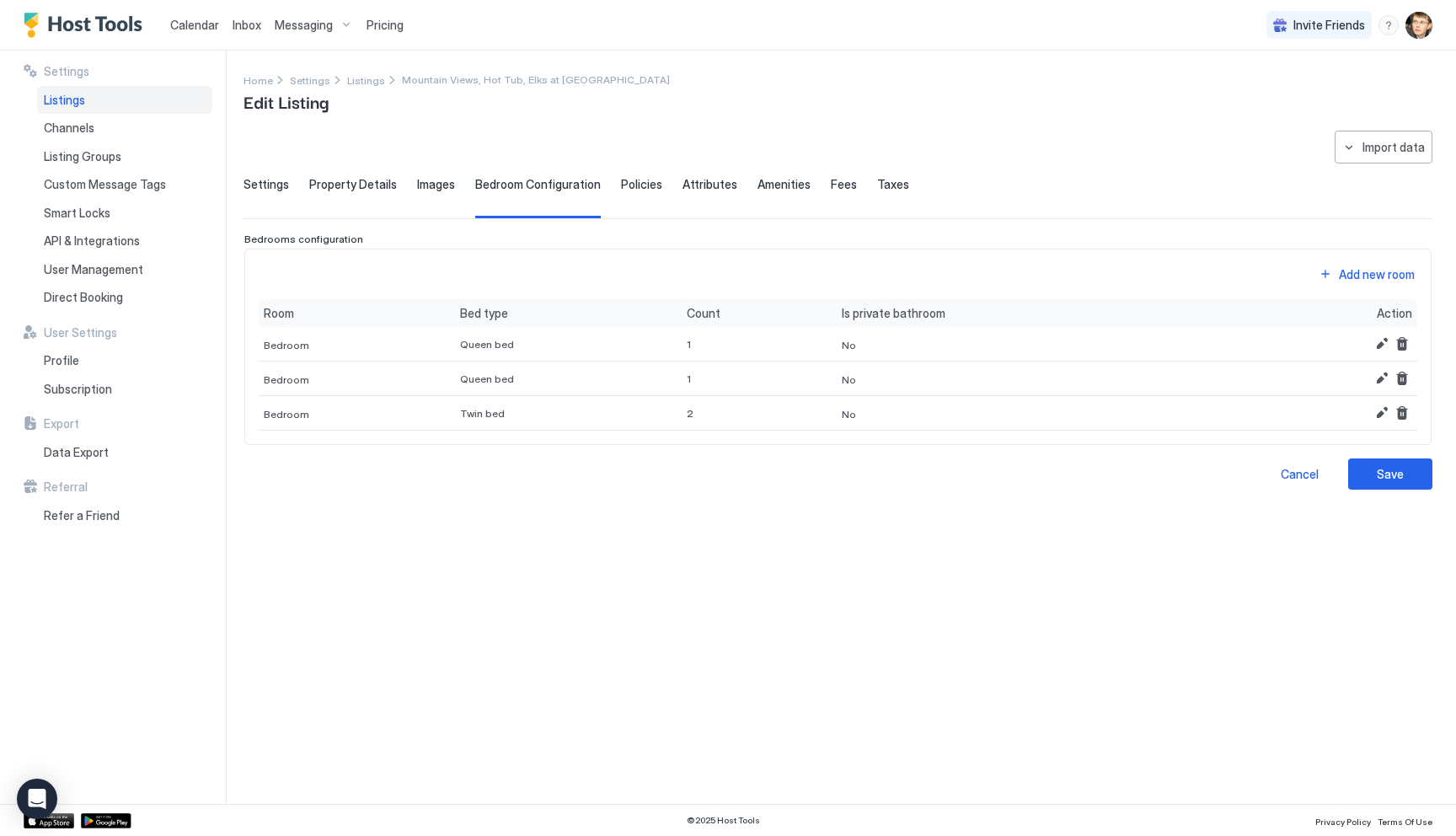
click at [34, 21] on img "Host Tools Logo" at bounding box center [86, 24] width 126 height 25
